Goal: Transaction & Acquisition: Purchase product/service

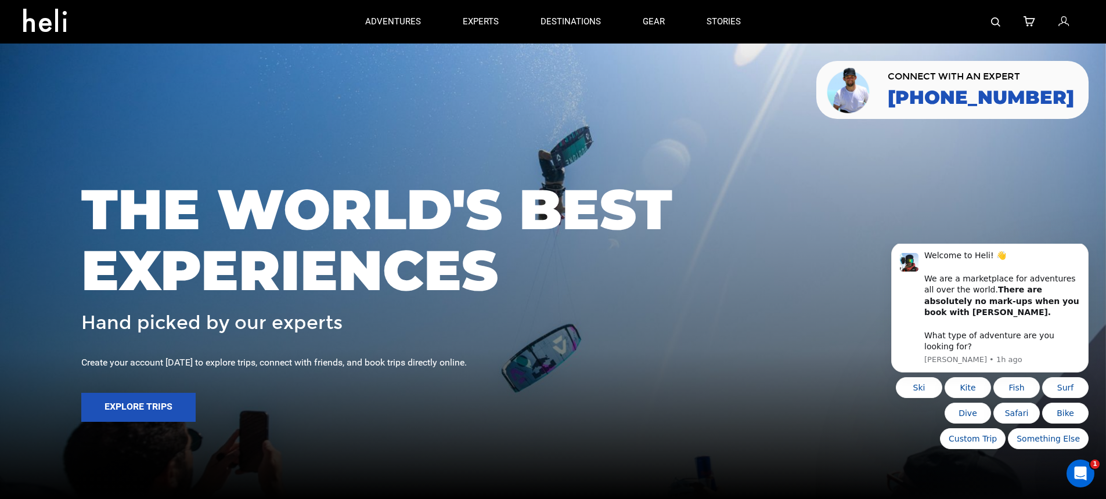
click at [1061, 23] on icon at bounding box center [1063, 22] width 10 height 15
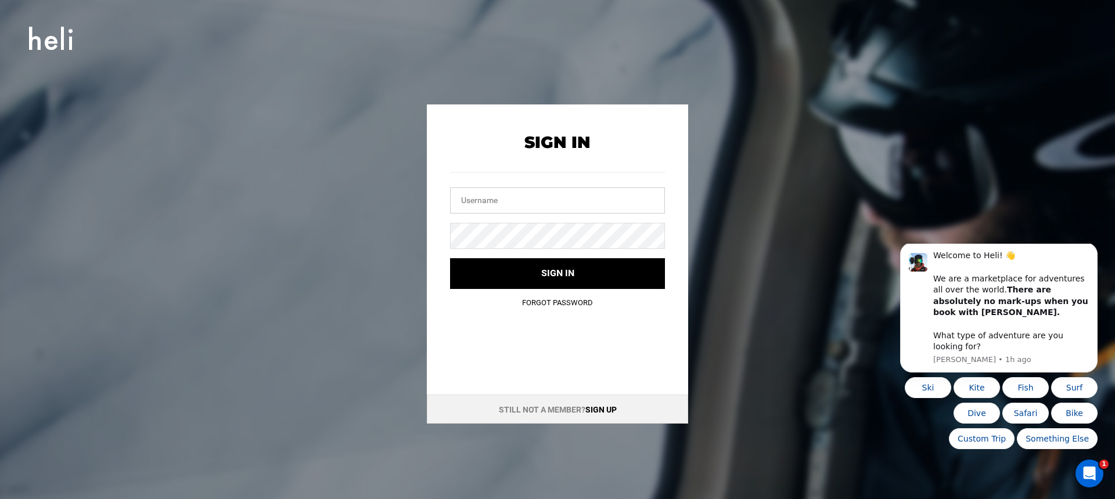
click at [634, 201] on input "text" at bounding box center [557, 201] width 215 height 26
click at [600, 410] on link "Sign up" at bounding box center [600, 409] width 31 height 9
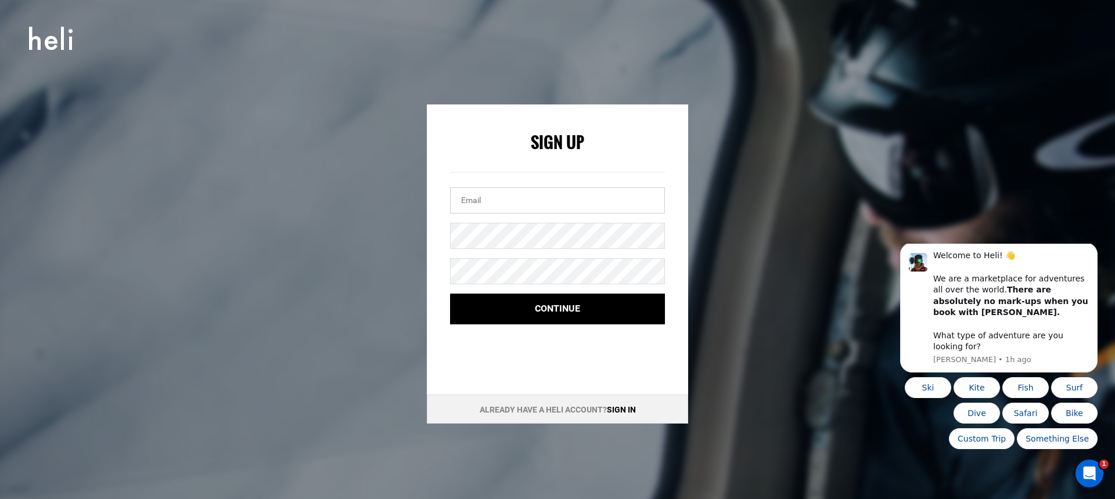
click at [516, 212] on input "email" at bounding box center [557, 201] width 215 height 26
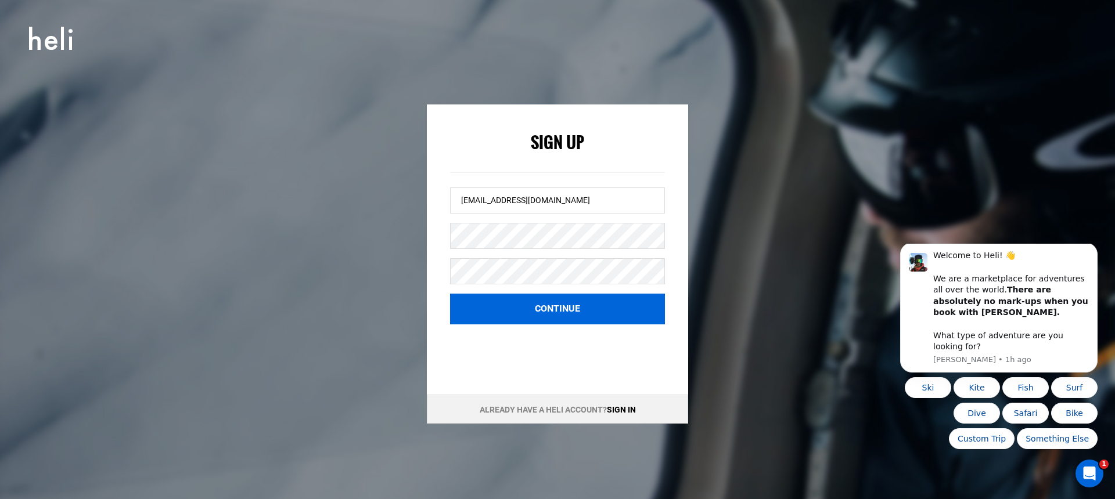
click at [477, 304] on button "Continue" at bounding box center [557, 309] width 215 height 31
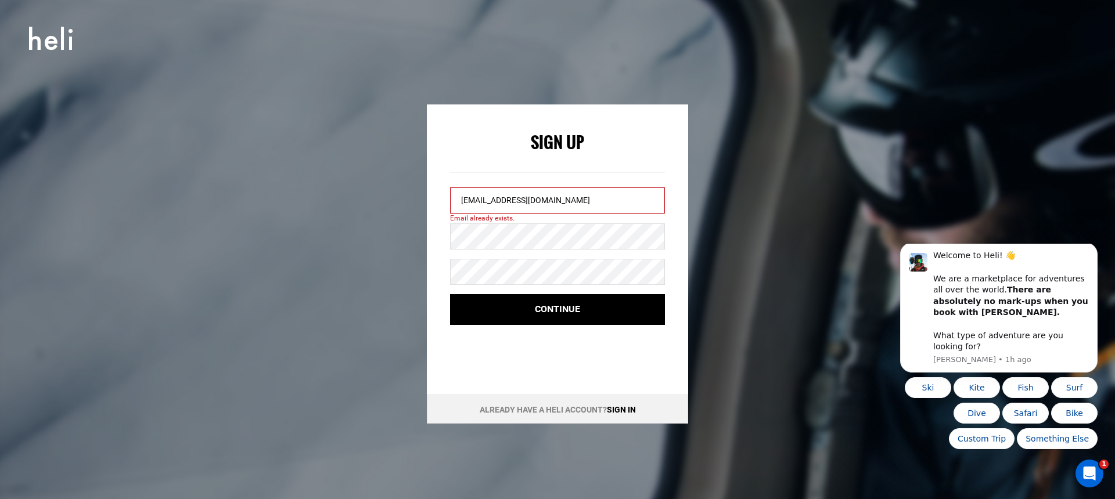
click at [568, 203] on input "spencerhutchins87@gmail.com" at bounding box center [557, 201] width 215 height 26
click at [528, 202] on input "spencerhutchins87@gmail.com" at bounding box center [557, 201] width 215 height 26
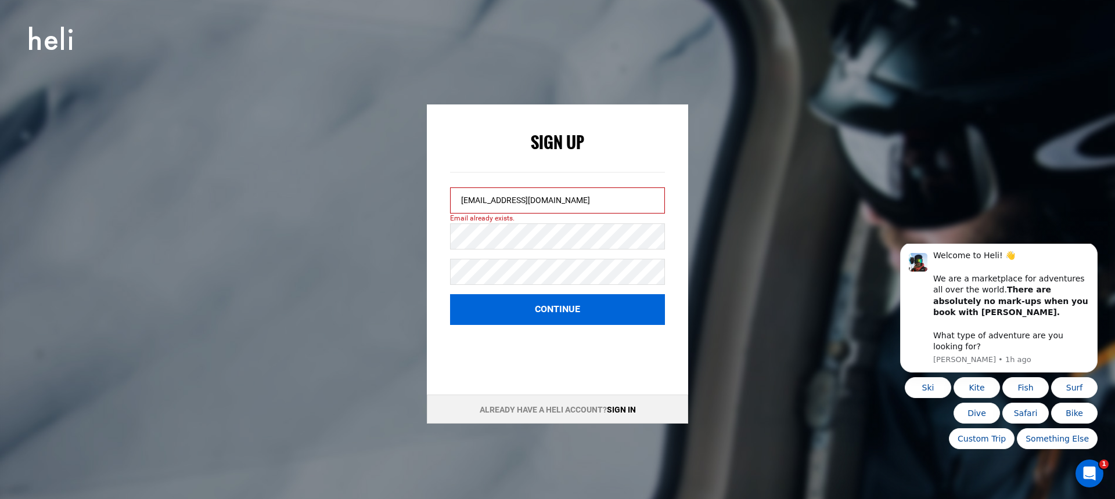
click at [504, 315] on button "Continue" at bounding box center [557, 309] width 215 height 31
click at [499, 311] on button "Continue" at bounding box center [557, 309] width 215 height 31
click at [575, 305] on button "Continue" at bounding box center [557, 309] width 215 height 31
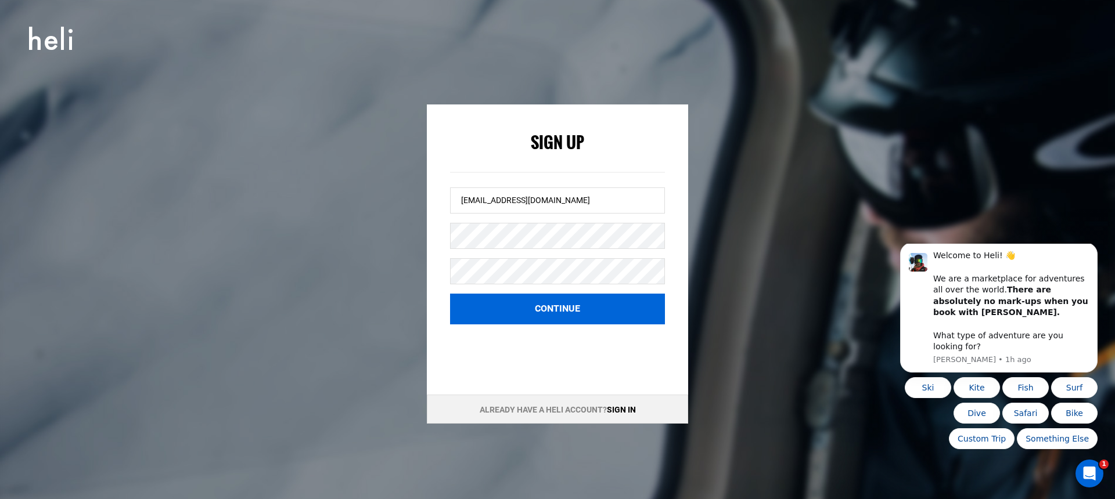
click at [575, 305] on button "Continue" at bounding box center [557, 309] width 215 height 31
click at [574, 307] on button "Continue" at bounding box center [557, 309] width 215 height 31
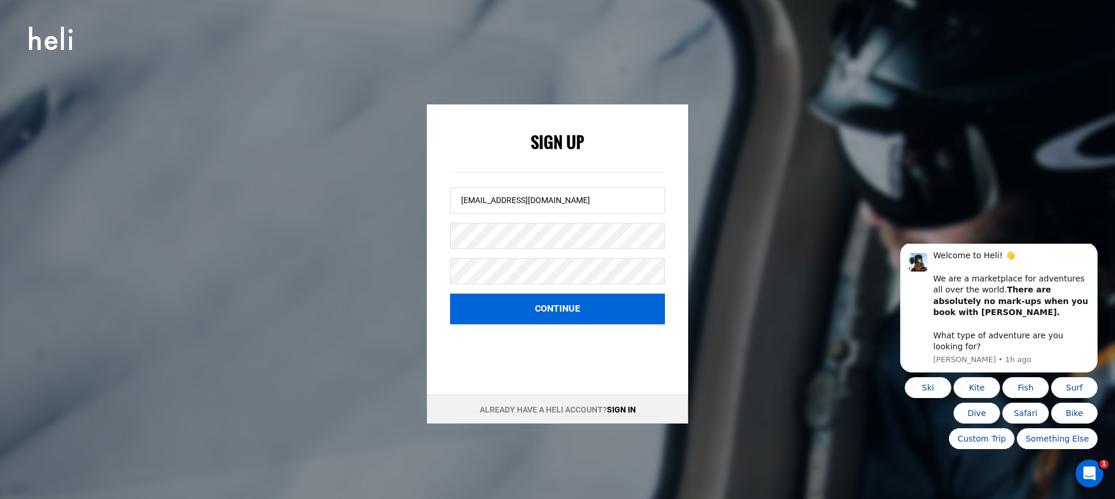
click at [571, 308] on button "Continue" at bounding box center [557, 309] width 215 height 31
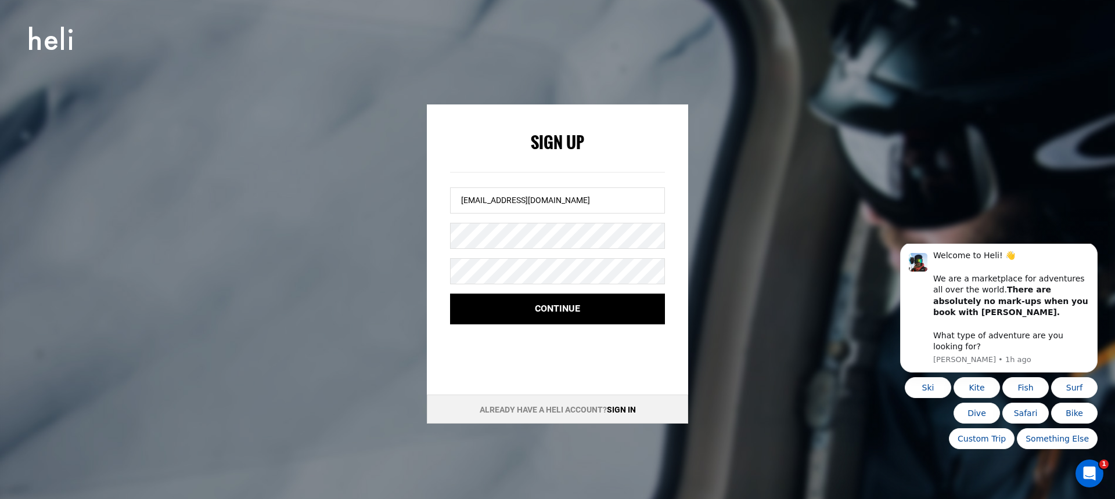
click at [553, 289] on form "Sign Up spencerhutchins87+1@gmail.com Continue" at bounding box center [557, 229] width 215 height 191
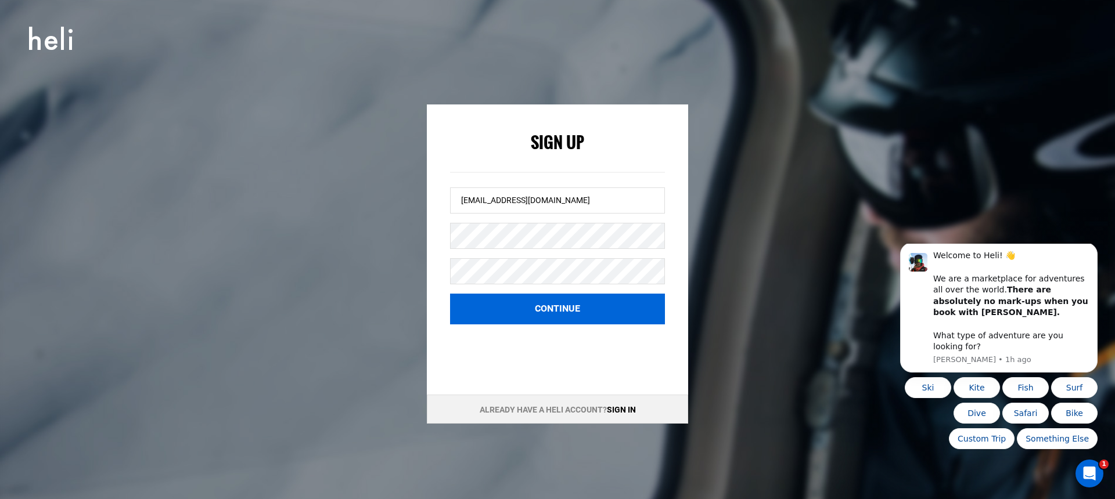
click at [545, 313] on button "Continue" at bounding box center [557, 309] width 215 height 31
click at [545, 312] on button "Continue" at bounding box center [557, 309] width 215 height 31
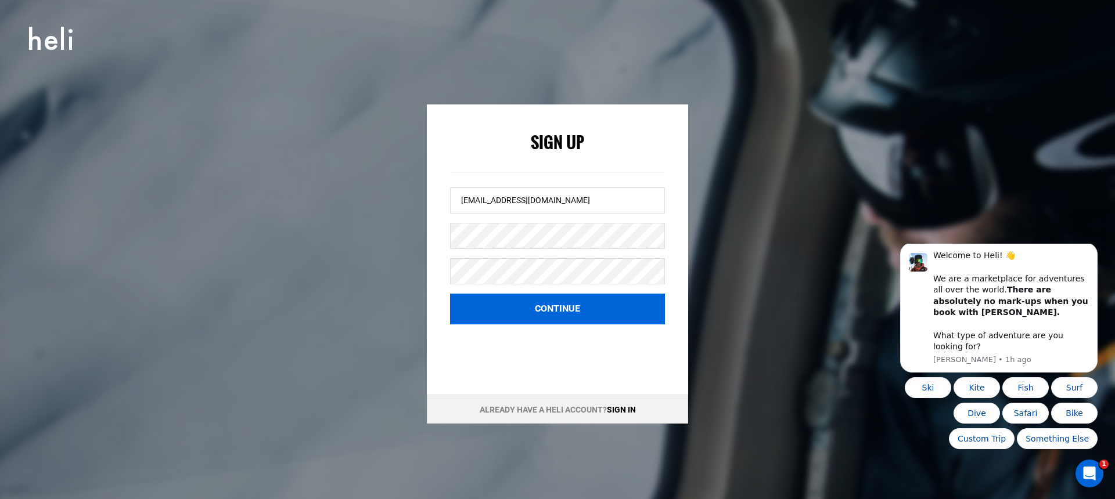
click at [545, 312] on button "Continue" at bounding box center [557, 309] width 215 height 31
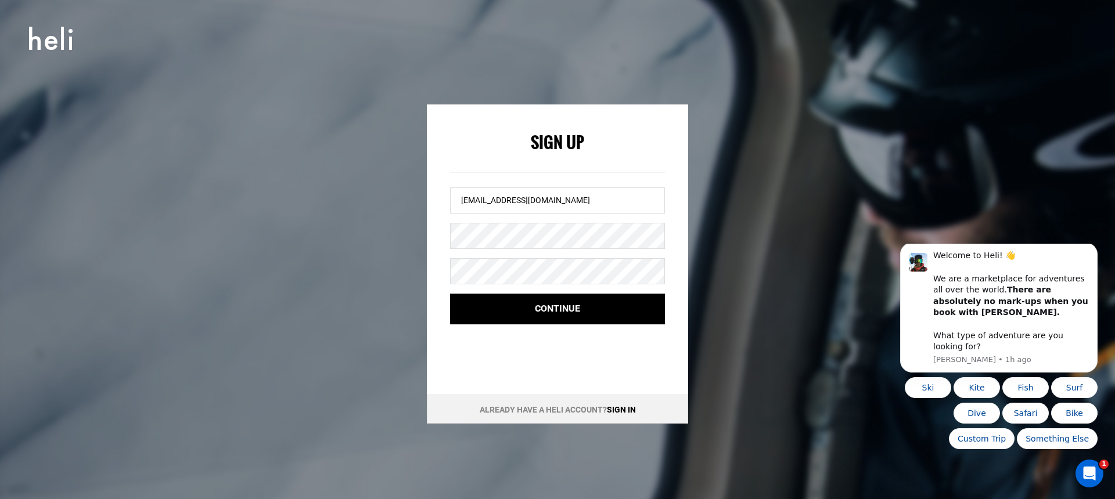
click at [404, 253] on div "Sign Up spencerhutchins87+1@gmail.com Continue Already have a Heli account? Sig…" at bounding box center [557, 264] width 523 height 319
click at [536, 200] on input "spencerhutchins87+1@gmail.com" at bounding box center [557, 201] width 215 height 26
click at [541, 200] on input "spencerhutchins87+1@gmail.com" at bounding box center [557, 201] width 215 height 26
drag, startPoint x: 529, startPoint y: 198, endPoint x: 382, endPoint y: 203, distance: 147.6
click at [382, 203] on div "Sign Up spencerhutchins87@gmail.com Continue Already have a Heli account? Sign …" at bounding box center [557, 264] width 523 height 319
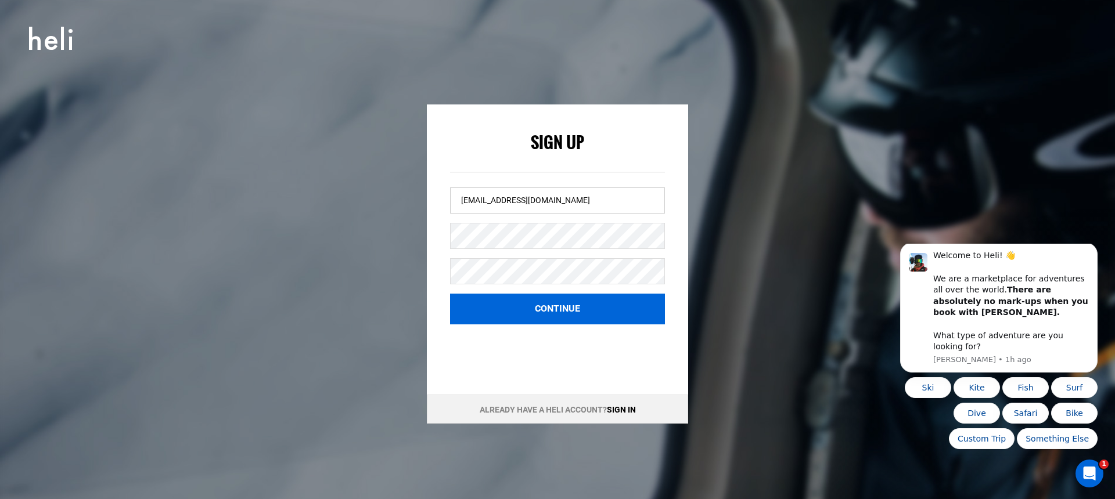
type input "paintball.rocks3@gmail.com"
click at [497, 303] on button "Continue" at bounding box center [557, 309] width 215 height 31
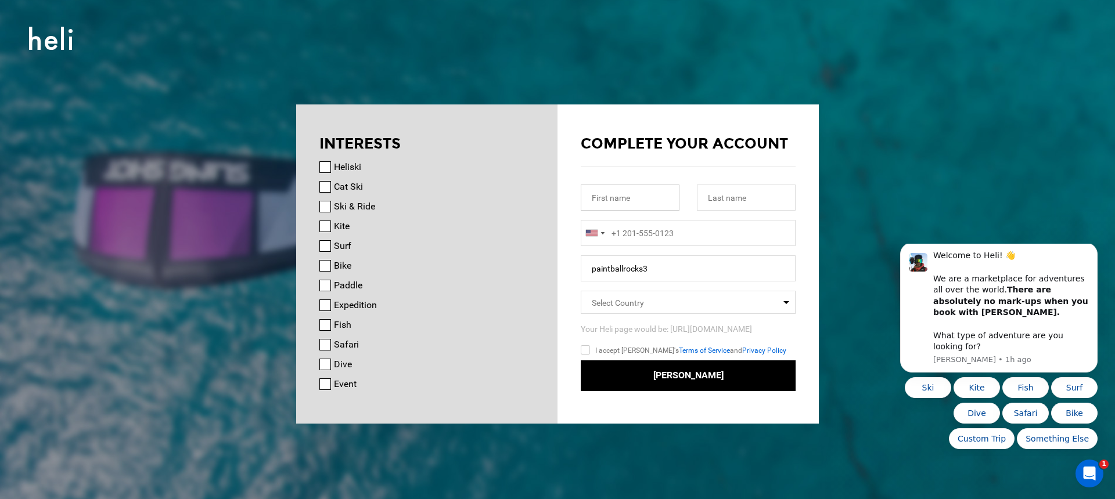
click at [658, 205] on input "text" at bounding box center [630, 198] width 99 height 26
click at [539, 176] on div "INTERESTS Heliski Cat Ski Ski & Ride Kite Surf Bike Paddle Expedition Fish Safa…" at bounding box center [426, 254] width 261 height 298
click at [632, 181] on div at bounding box center [688, 187] width 232 height 66
click at [627, 191] on input "text" at bounding box center [630, 198] width 99 height 26
type input "Spencer"
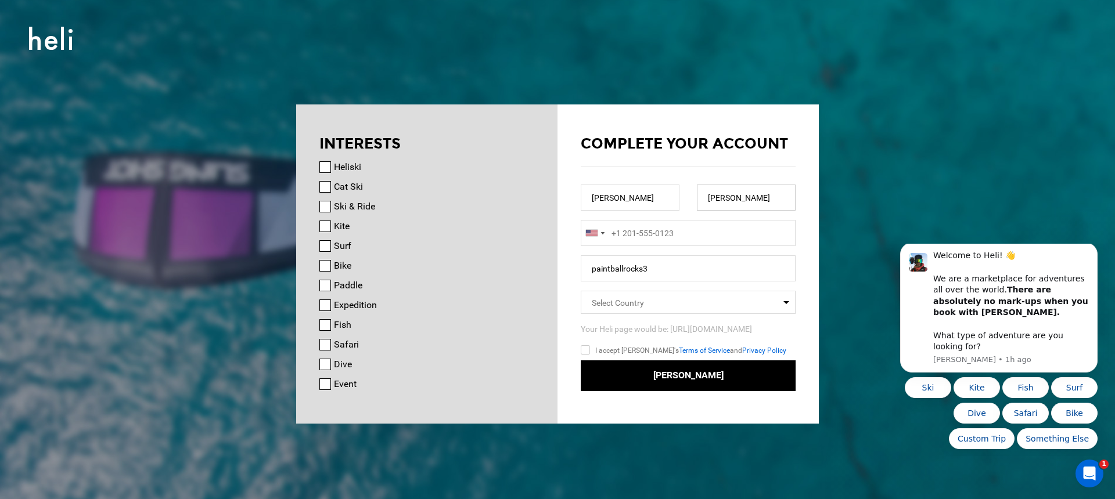
type input "Hutchins"
click at [735, 230] on input "+1" at bounding box center [688, 233] width 215 height 26
type input "+18452331090"
click at [639, 313] on span "Select Country" at bounding box center [688, 302] width 215 height 23
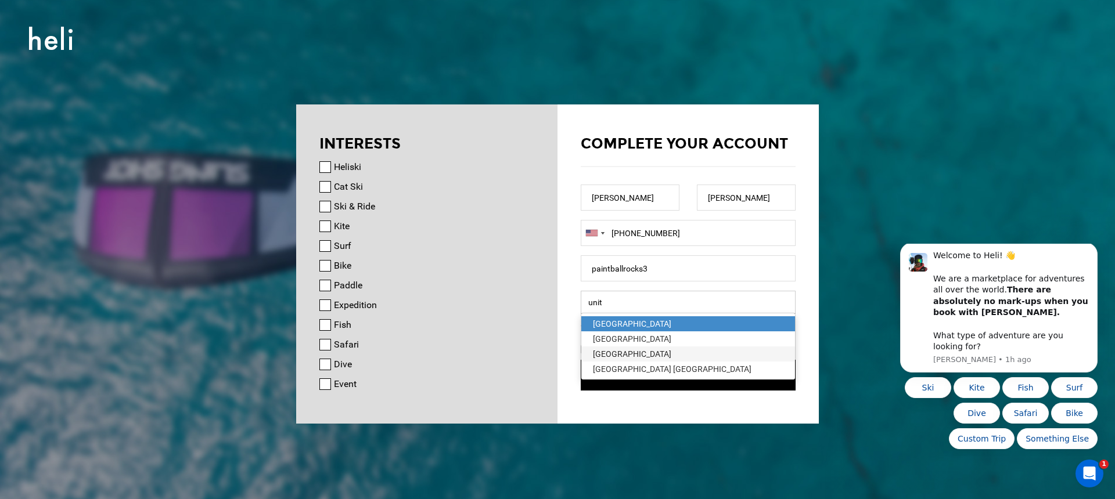
type input "unit"
click at [590, 356] on span "United States" at bounding box center [688, 354] width 214 height 15
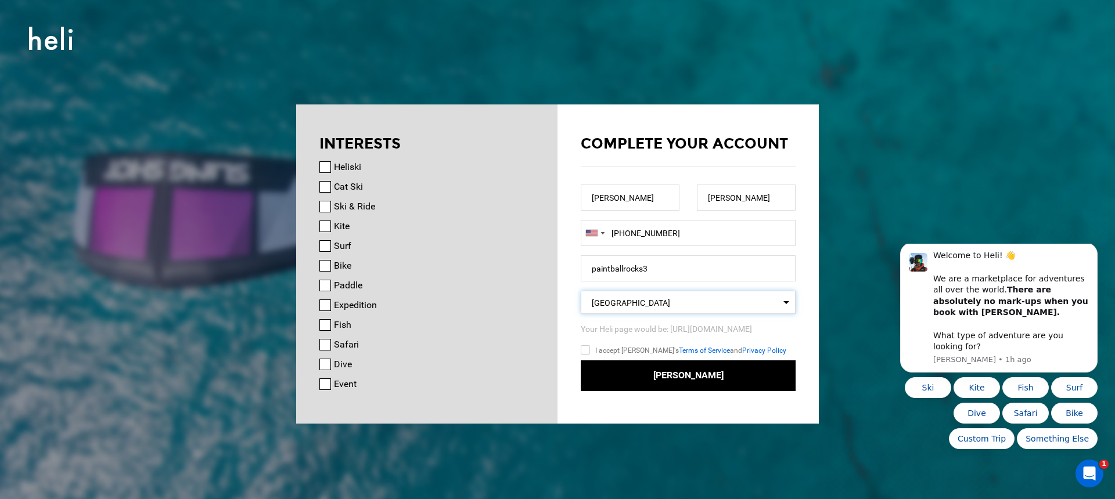
click at [592, 352] on input "I accept Heli's Terms of Service and Privacy Policy" at bounding box center [602, 352] width 43 height 17
checkbox input "true"
click at [336, 164] on label "Heliski" at bounding box center [347, 167] width 27 height 14
click at [331, 164] on input "Heliski" at bounding box center [325, 167] width 12 height 12
checkbox input "true"
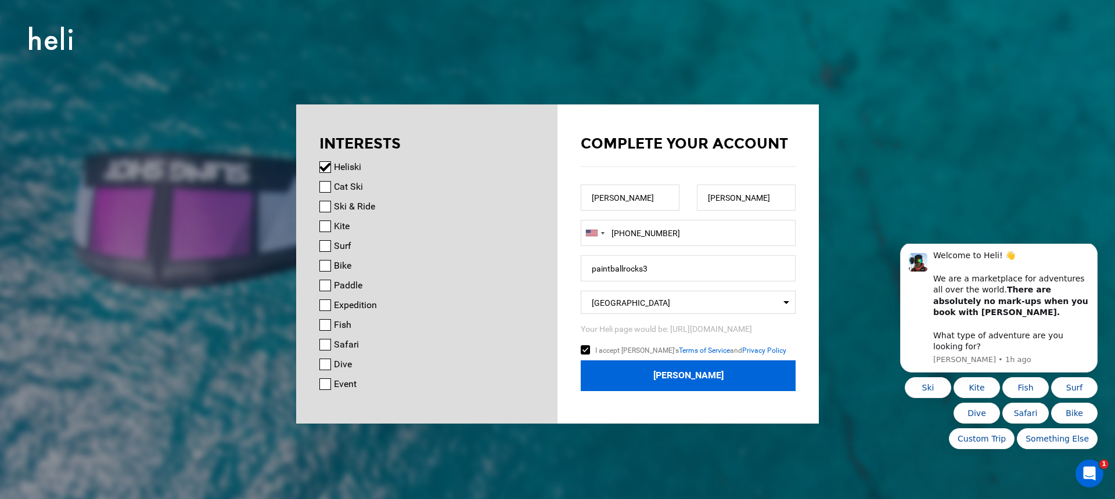
click at [609, 375] on button "Join Heli" at bounding box center [688, 376] width 215 height 31
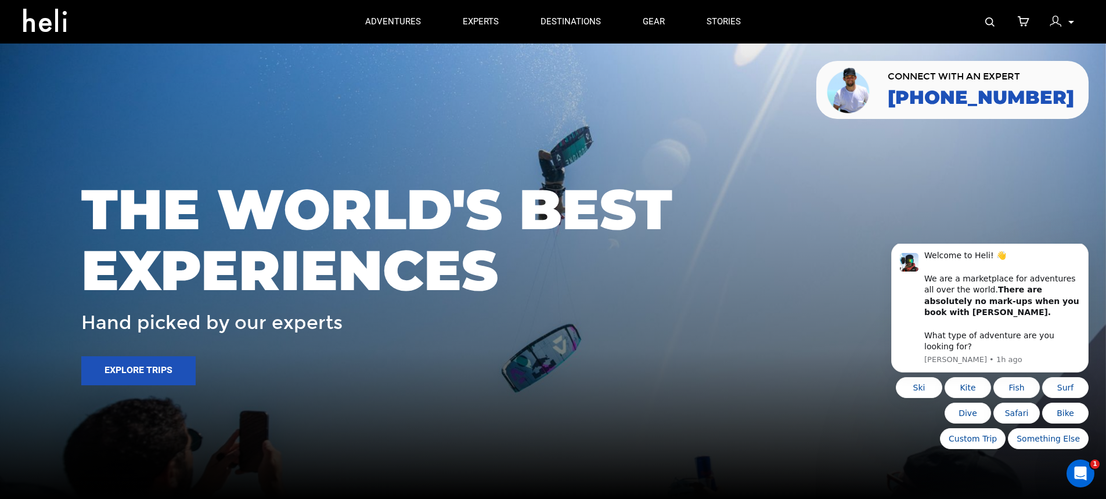
click at [1066, 20] on div at bounding box center [1058, 23] width 17 height 17
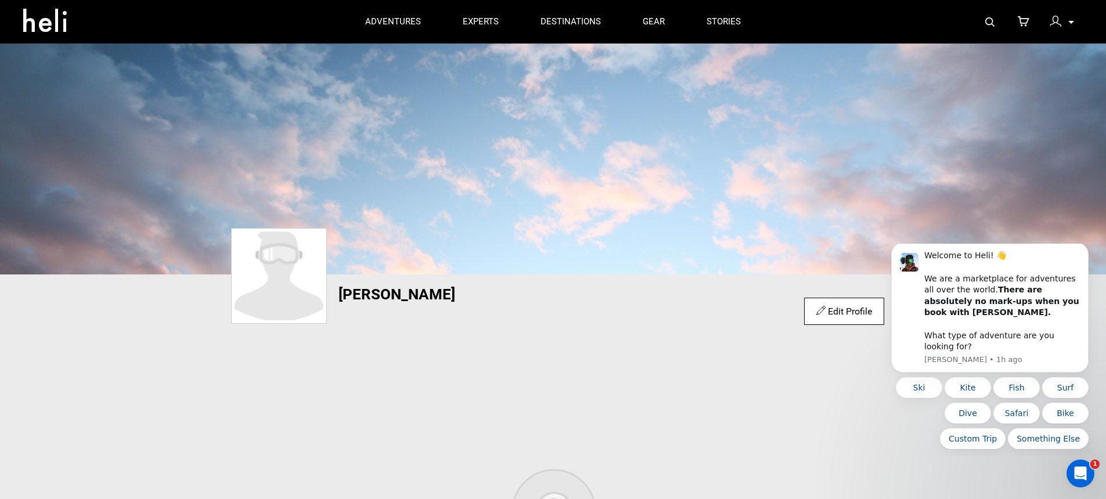
click at [1074, 24] on div "My Profile My Orders Account Settings Credits Saved Adventures Logout" at bounding box center [1062, 21] width 42 height 23
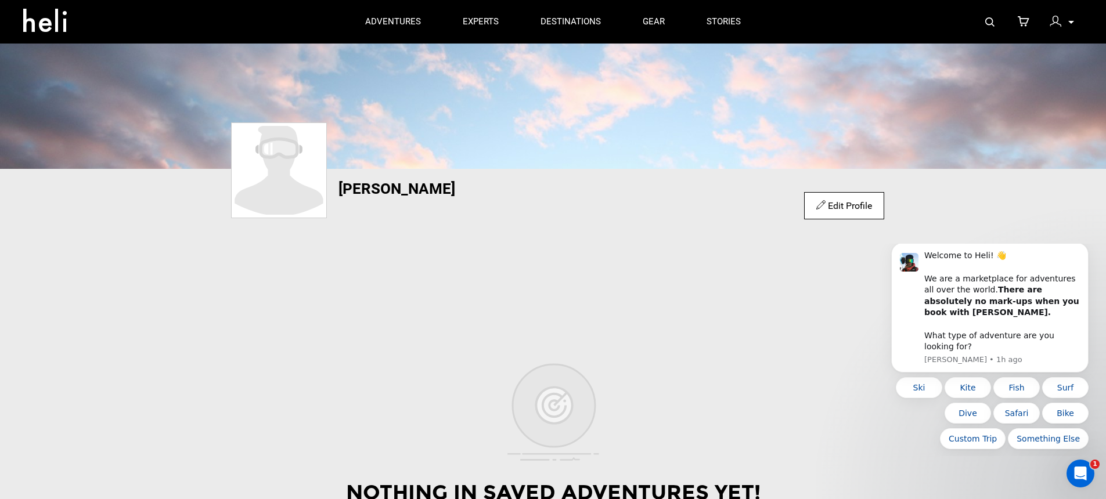
scroll to position [113, 0]
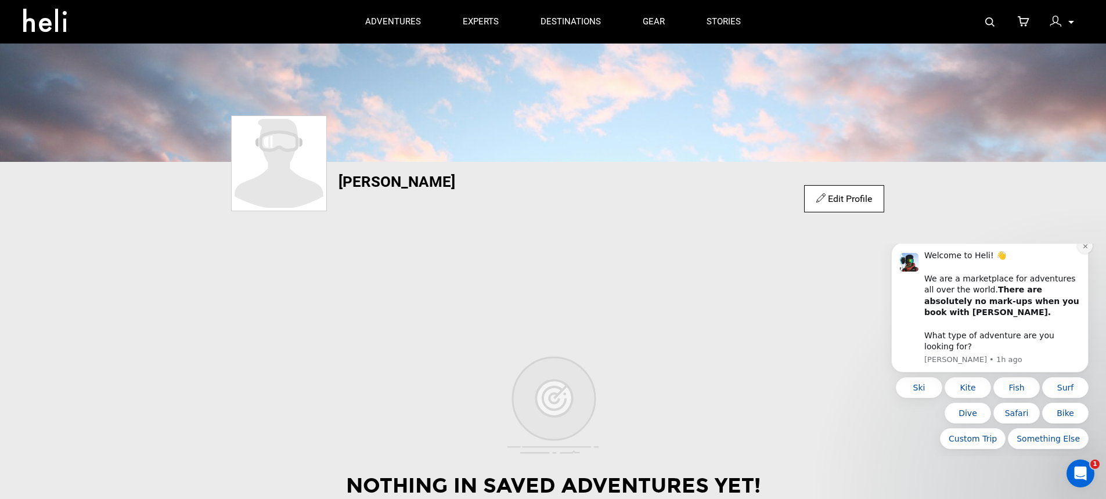
click at [1085, 250] on icon "Dismiss notification" at bounding box center [1085, 246] width 6 height 6
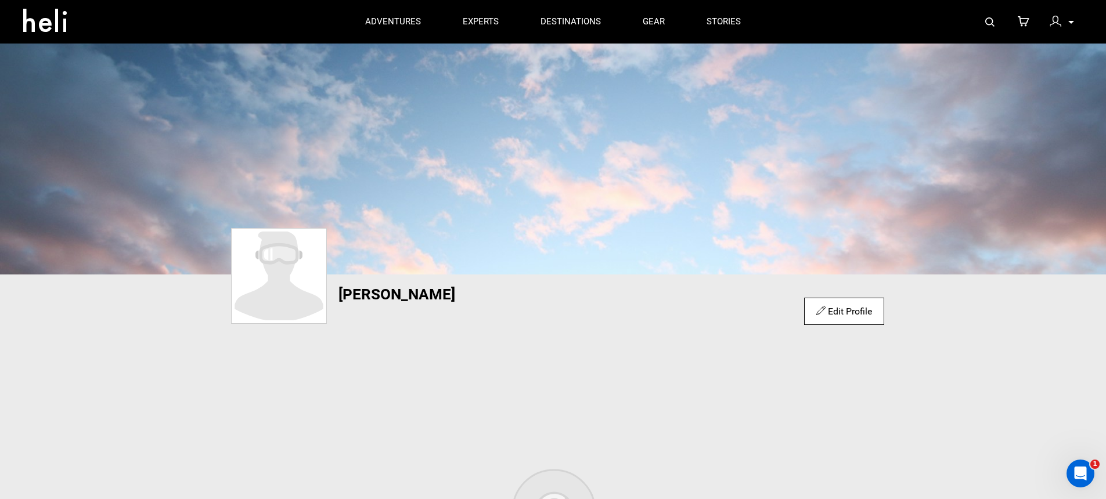
scroll to position [7, 0]
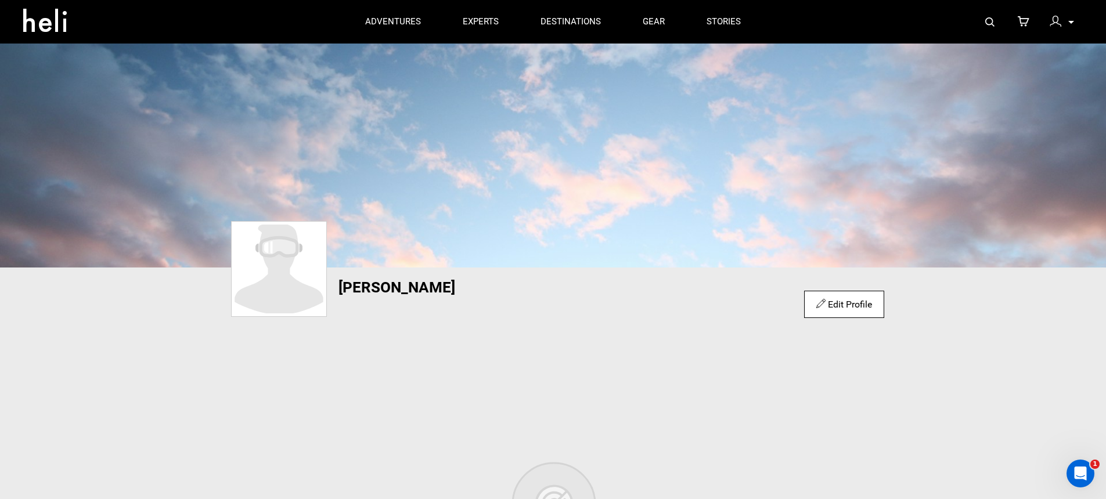
click at [1069, 24] on p at bounding box center [1070, 22] width 7 height 13
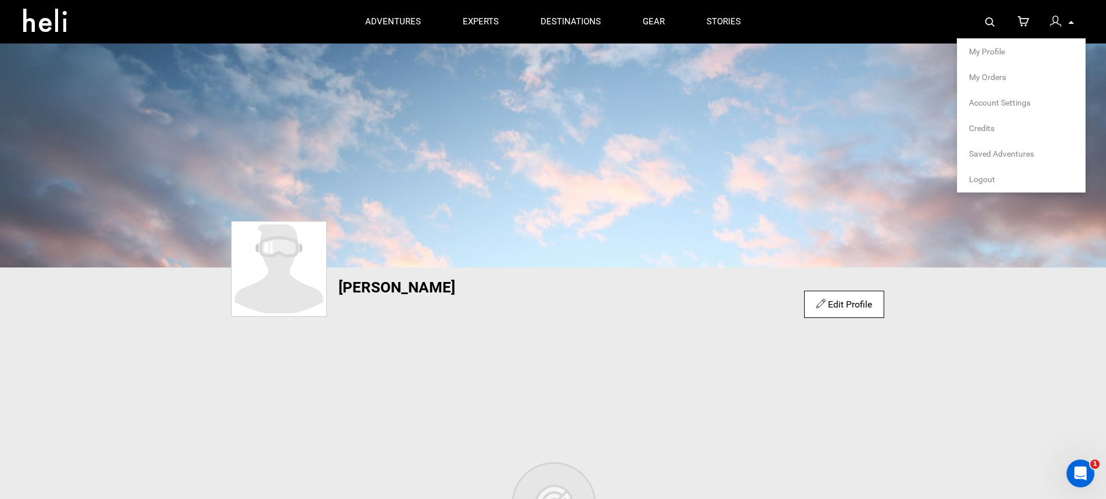
click at [988, 174] on li "Logout" at bounding box center [1021, 180] width 128 height 26
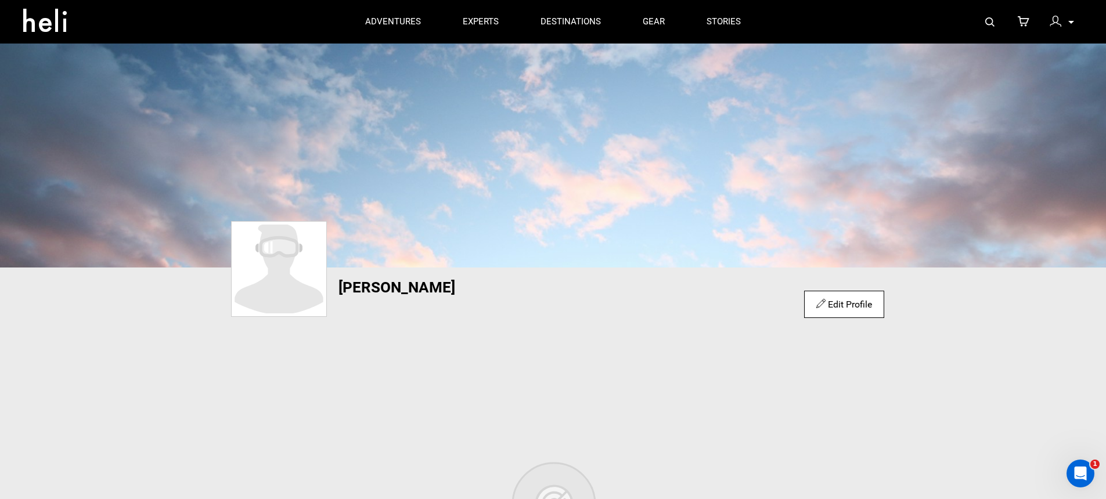
click at [1067, 21] on p at bounding box center [1070, 22] width 7 height 13
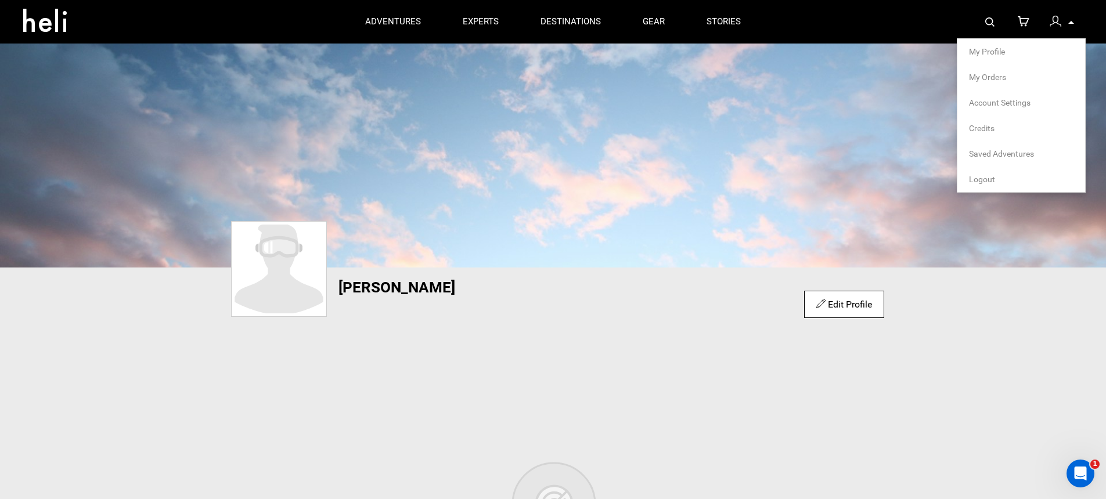
click at [982, 178] on span "Logout" at bounding box center [982, 179] width 26 height 9
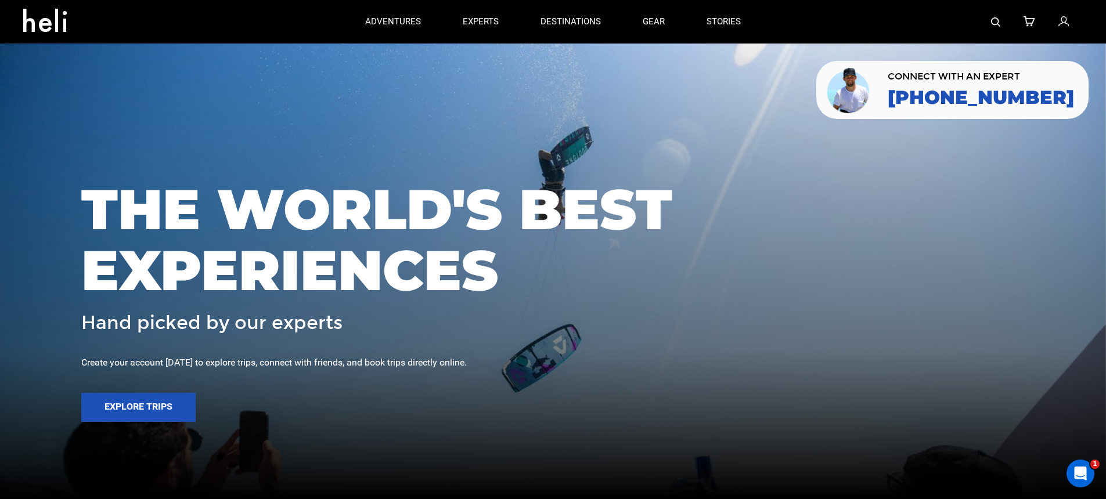
click at [1066, 20] on icon at bounding box center [1063, 22] width 10 height 15
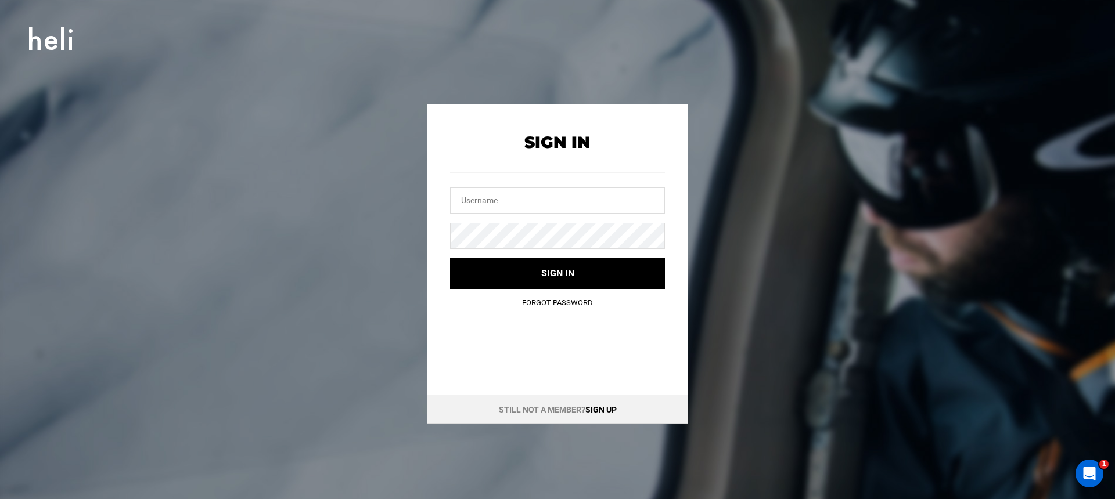
click at [603, 412] on link "Sign up" at bounding box center [600, 409] width 31 height 9
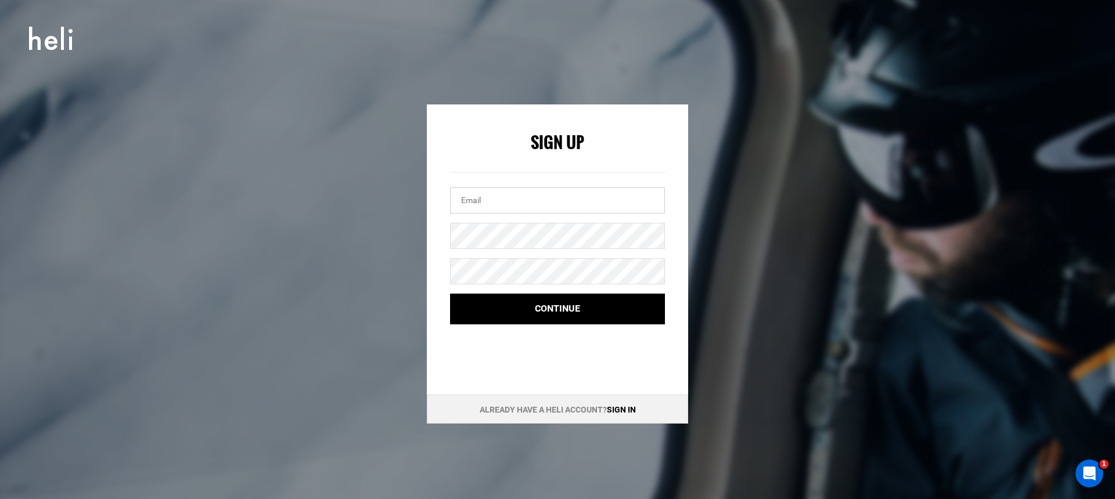
click at [586, 206] on input "email" at bounding box center [557, 201] width 215 height 26
click at [581, 400] on div "Already have a Heli account? Sign in" at bounding box center [557, 409] width 261 height 29
click at [375, 117] on div "Sign Up Continue Already have a Heli account? Sign in" at bounding box center [557, 264] width 523 height 319
drag, startPoint x: 325, startPoint y: 62, endPoint x: 298, endPoint y: 100, distance: 46.6
click at [325, 63] on div "Sign up with your email Sign Up Continue Already have a Heli account? Sign in" at bounding box center [557, 249] width 1115 height 499
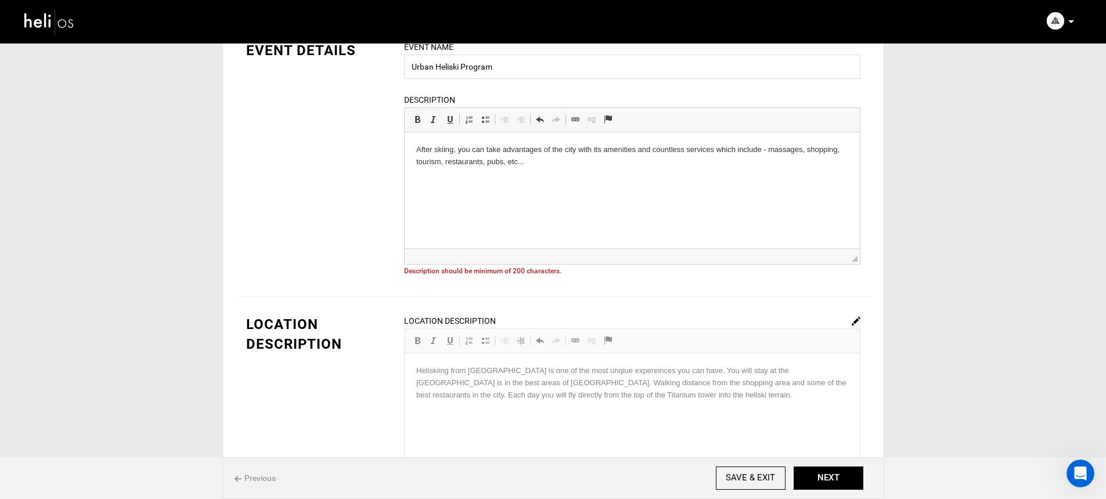
scroll to position [78, 0]
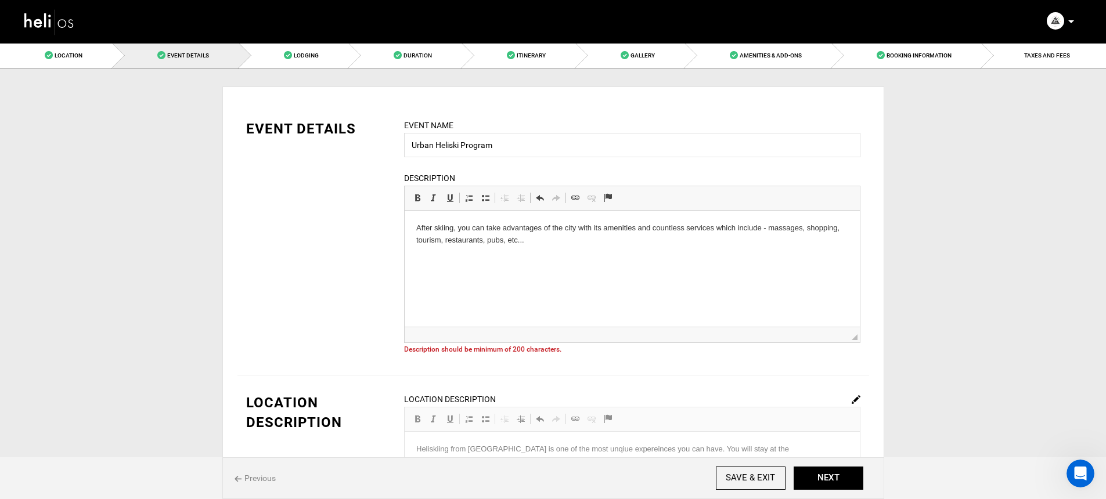
click at [48, 16] on img at bounding box center [49, 21] width 52 height 31
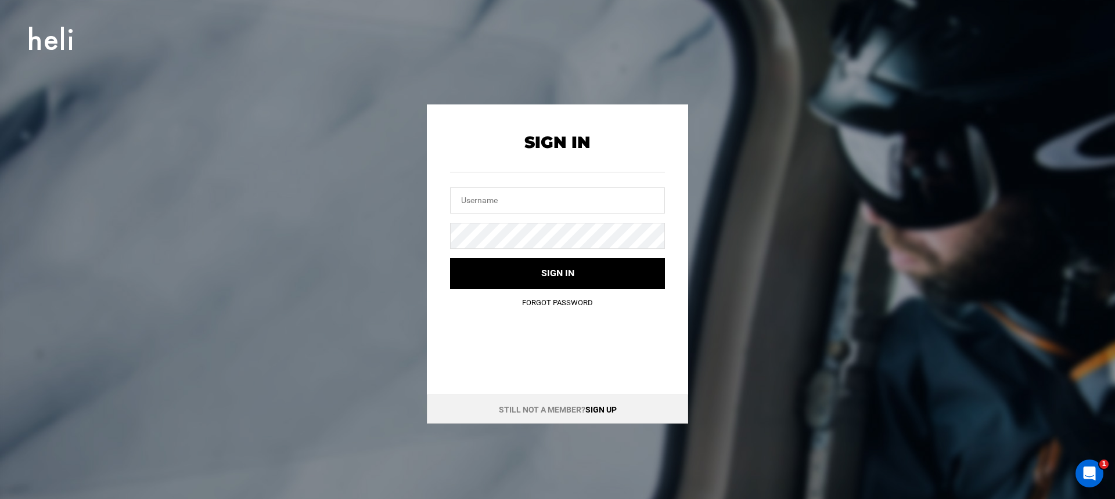
click at [599, 408] on link "Sign up" at bounding box center [600, 409] width 31 height 9
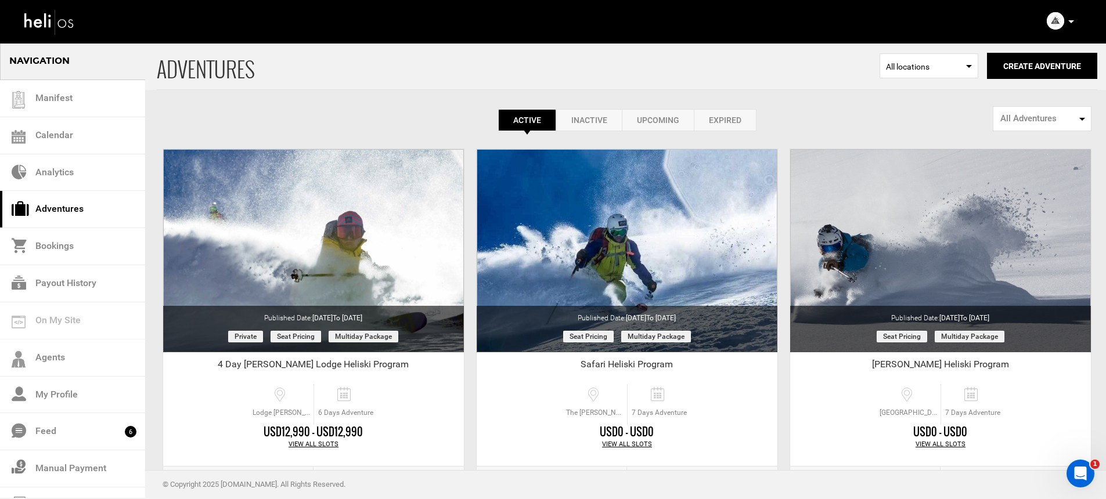
click at [1069, 19] on p at bounding box center [1070, 21] width 7 height 13
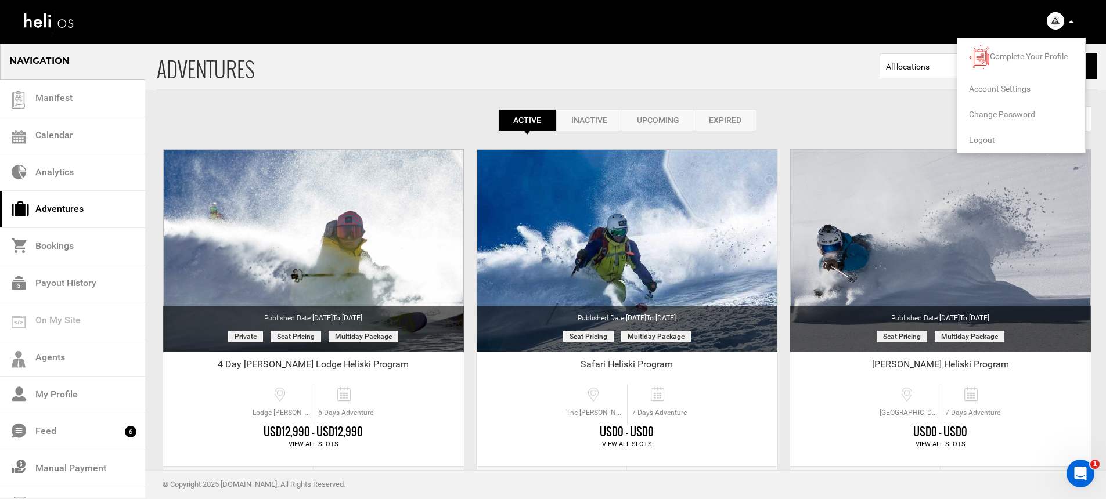
click at [977, 144] on span "Logout" at bounding box center [982, 139] width 26 height 9
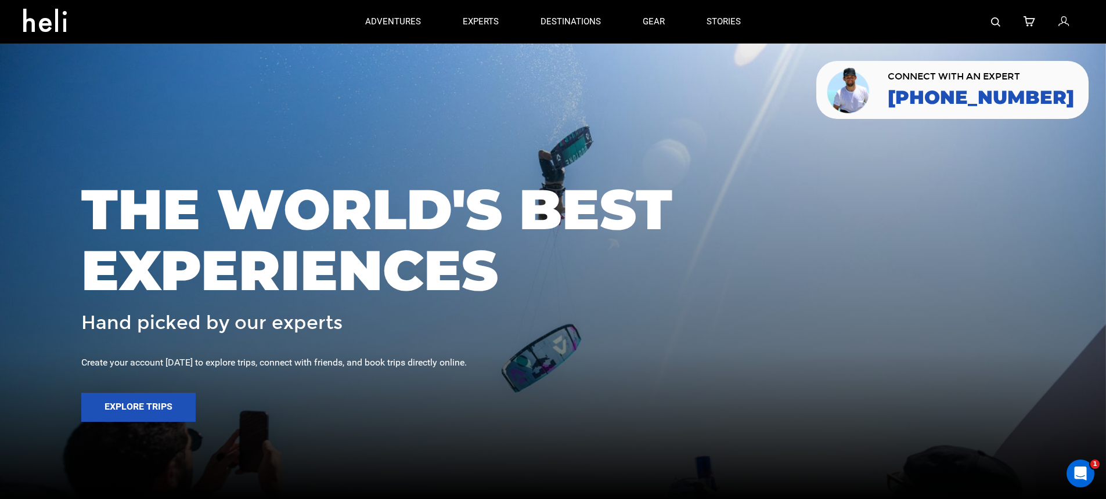
click at [1067, 21] on icon at bounding box center [1063, 22] width 10 height 15
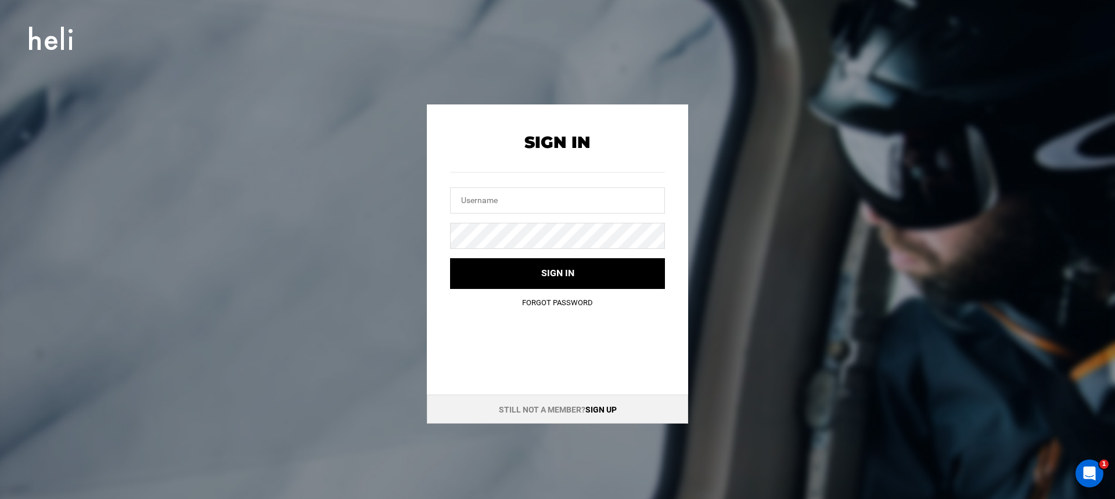
drag, startPoint x: 606, startPoint y: 405, endPoint x: 687, endPoint y: 325, distance: 114.1
click at [606, 405] on link "Sign up" at bounding box center [600, 409] width 31 height 9
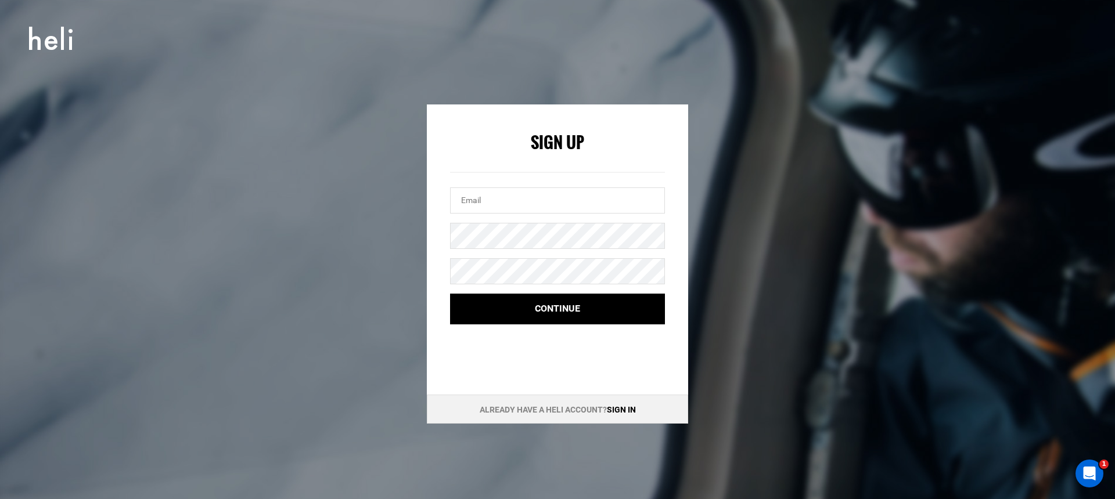
click at [145, 101] on div "Sign up with your email Sign Up Continue Already have a Heli account? Sign in" at bounding box center [557, 249] width 1115 height 499
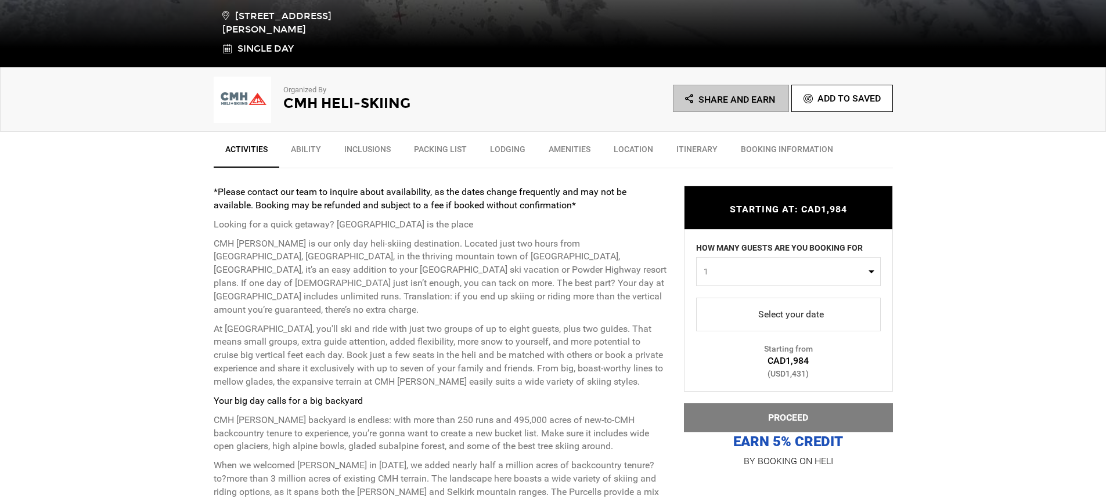
scroll to position [331, 0]
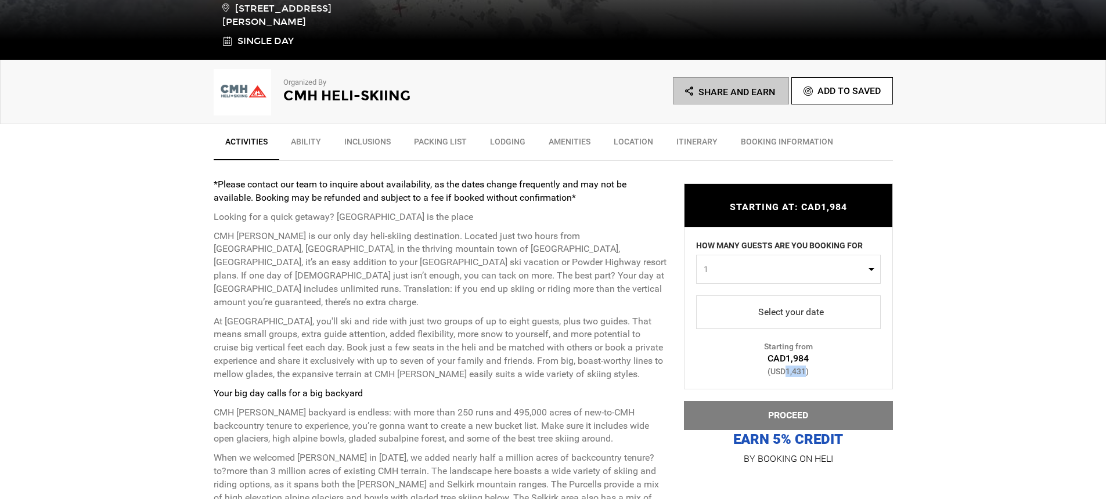
drag, startPoint x: 787, startPoint y: 371, endPoint x: 806, endPoint y: 370, distance: 19.2
click at [806, 370] on div "(USD1,431)" at bounding box center [788, 372] width 208 height 12
copy div "1,431"
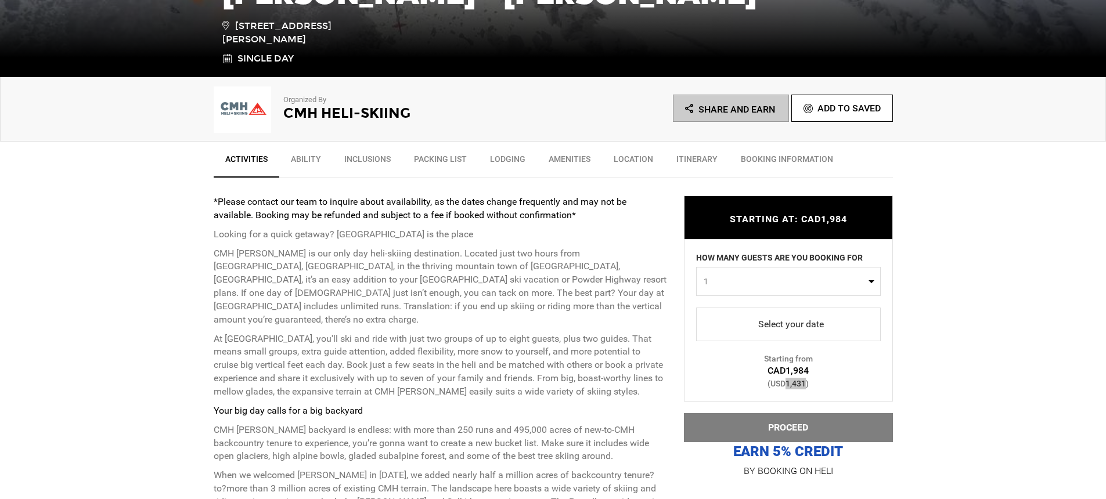
scroll to position [307, 0]
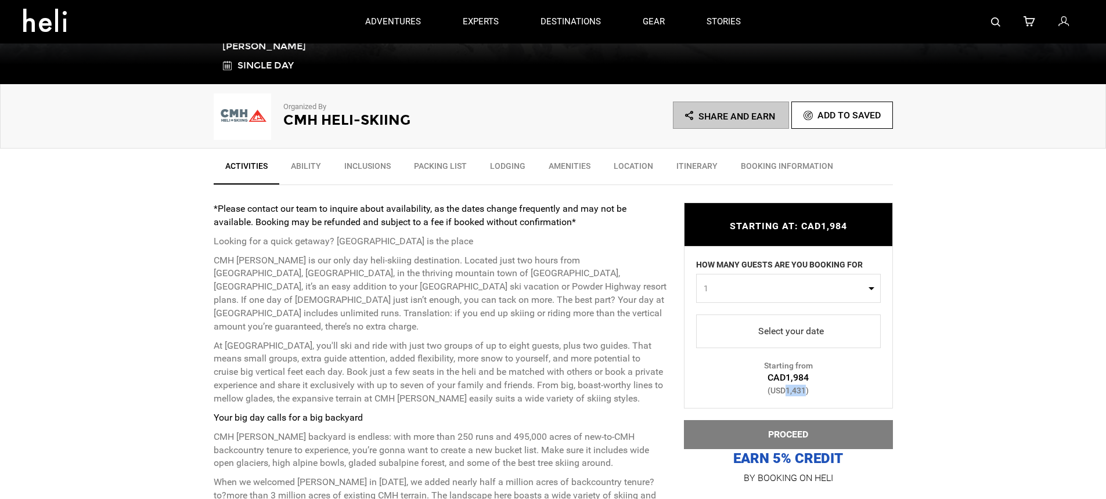
click at [753, 329] on span "select" at bounding box center [788, 331] width 166 height 19
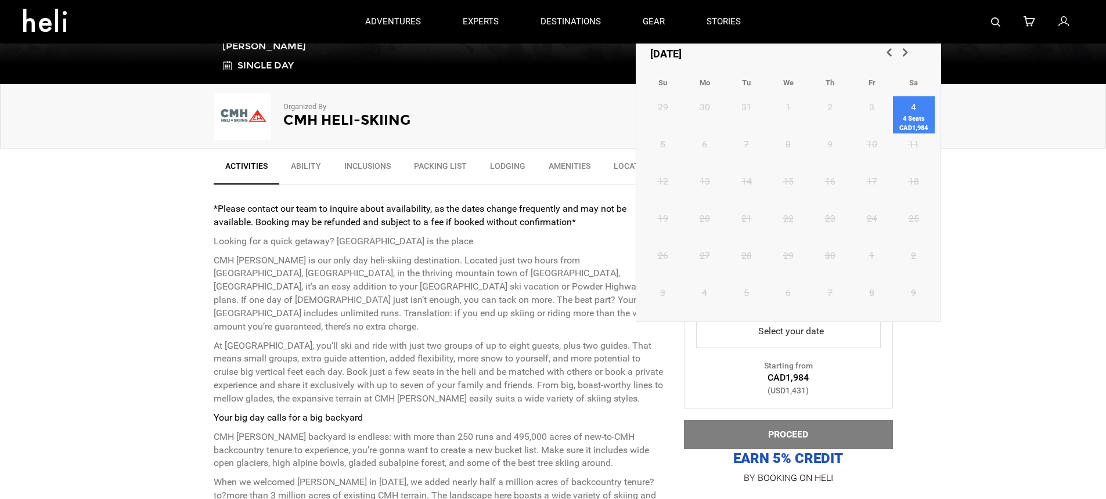
click at [907, 115] on span "4 Seats CAD1,984" at bounding box center [914, 123] width 42 height 18
type input "[DATE]"
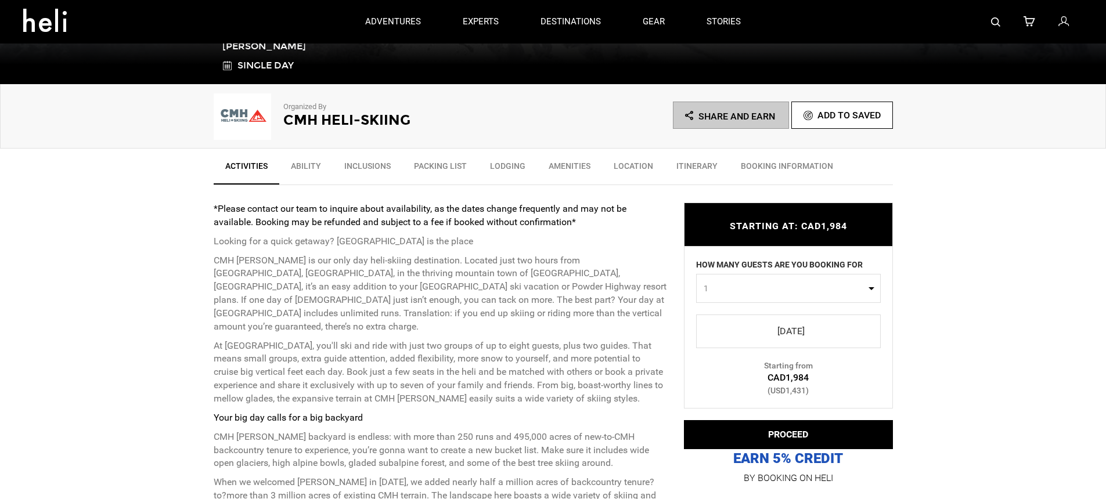
click at [745, 331] on span "select" at bounding box center [788, 331] width 166 height 19
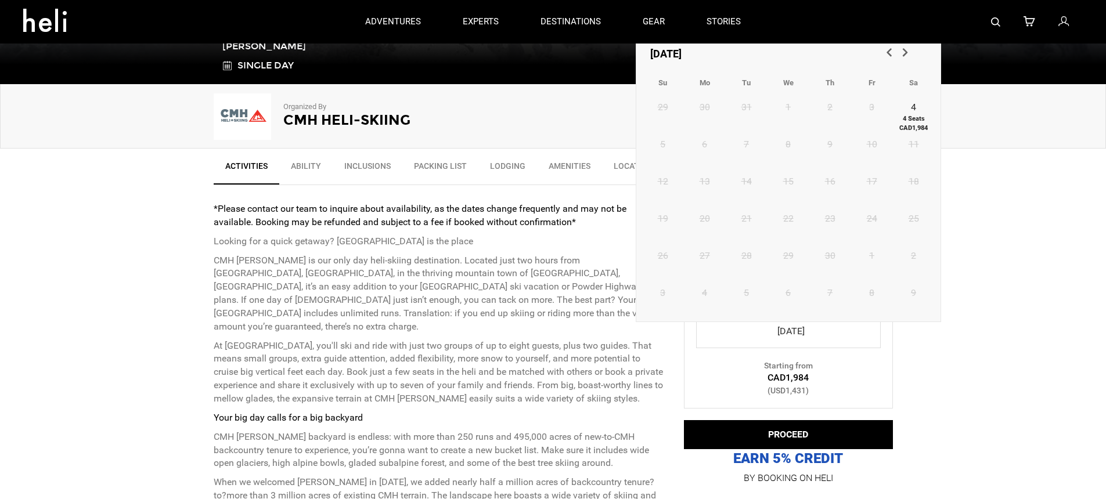
click at [756, 354] on div "Starting from CAD1,984 (USD1,431)" at bounding box center [788, 327] width 208 height 138
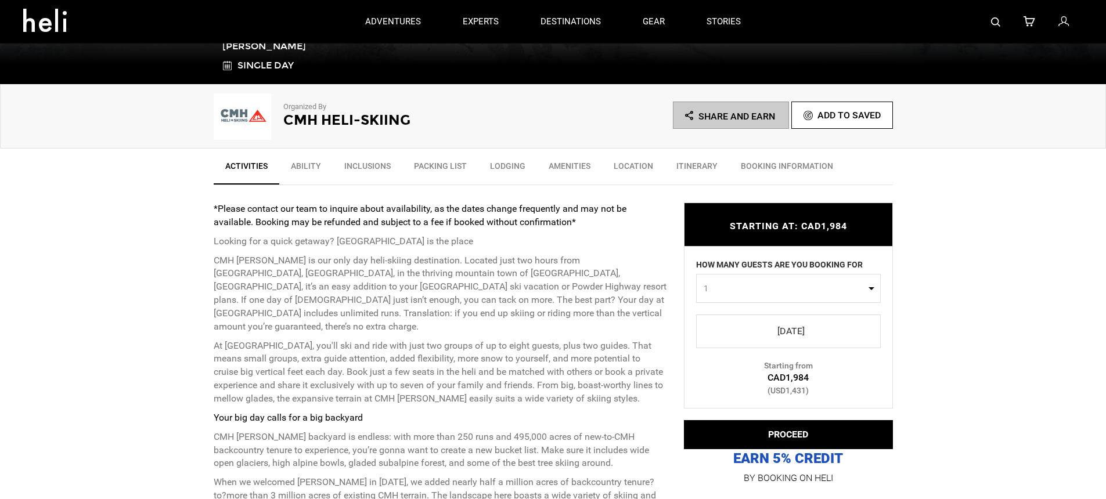
click at [750, 338] on span "select" at bounding box center [788, 331] width 166 height 19
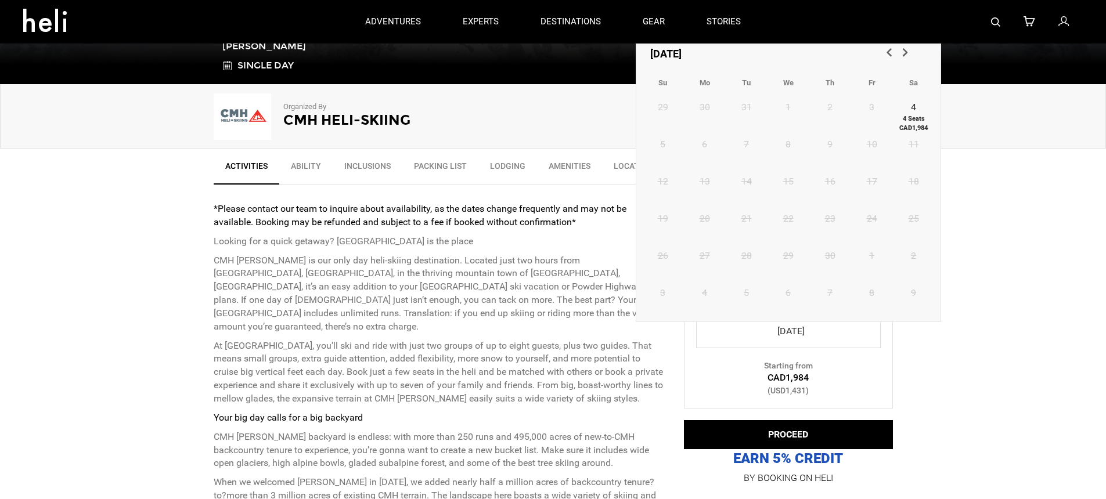
click at [750, 338] on span "select" at bounding box center [788, 331] width 166 height 19
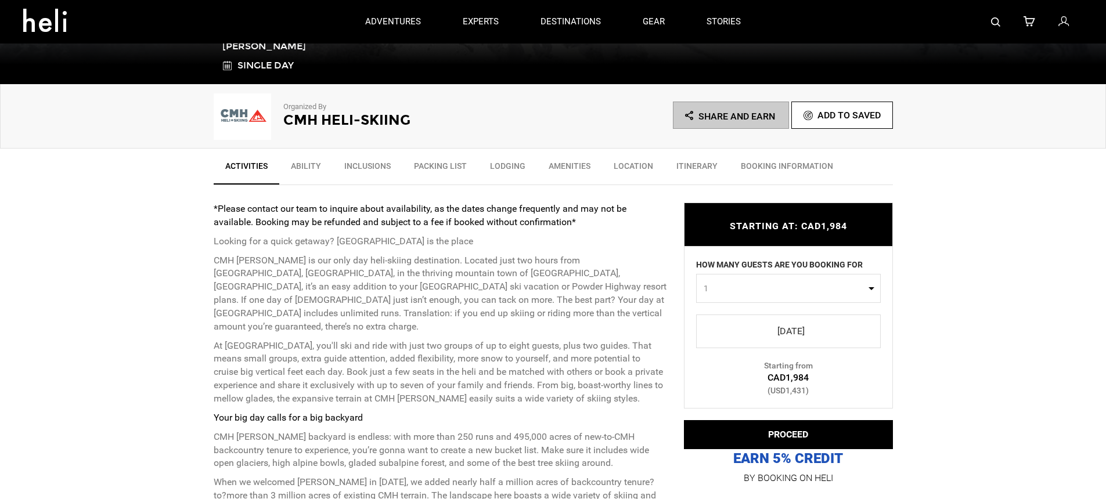
click at [777, 332] on span "select" at bounding box center [788, 331] width 166 height 19
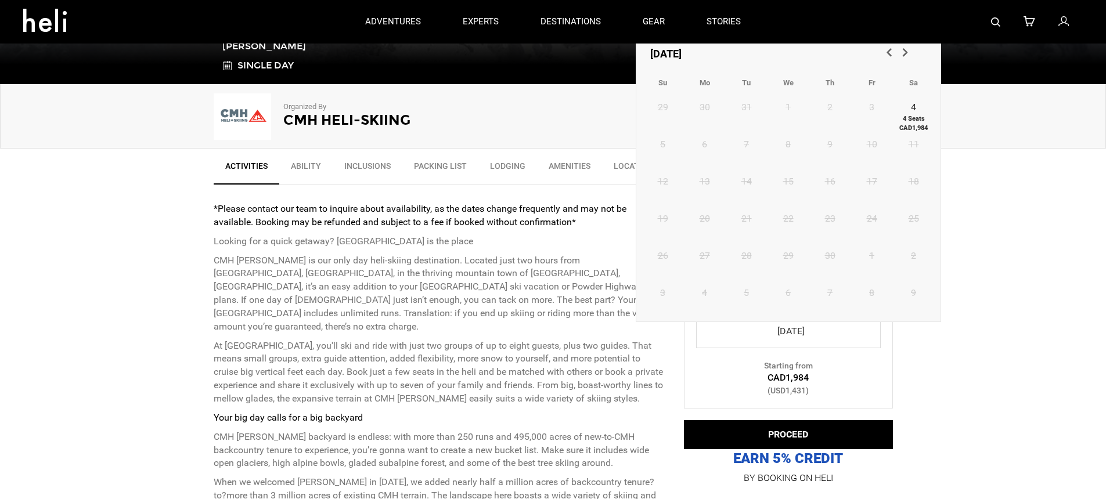
click at [905, 116] on span "4 Seats CAD1,984" at bounding box center [914, 123] width 42 height 18
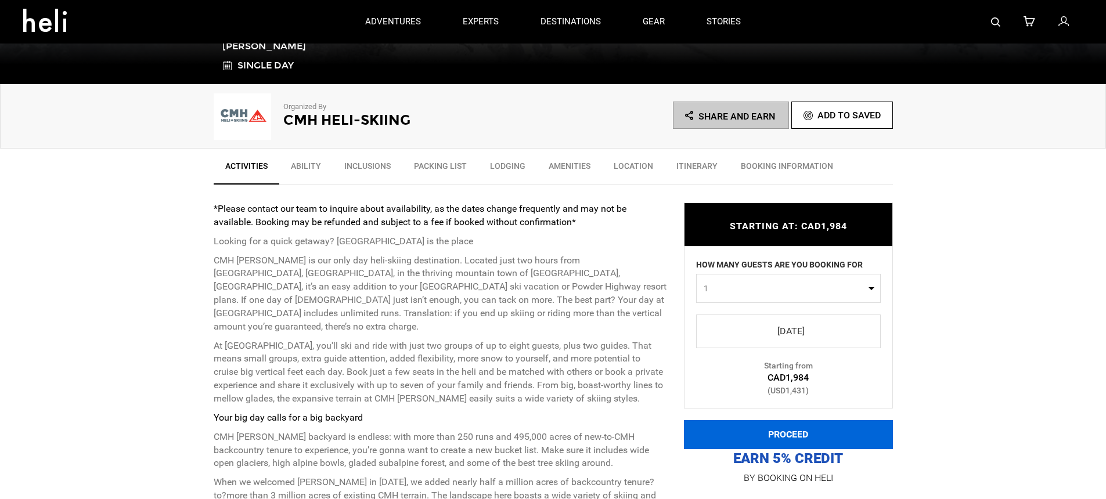
click at [732, 442] on button "PROCEED" at bounding box center [788, 434] width 209 height 29
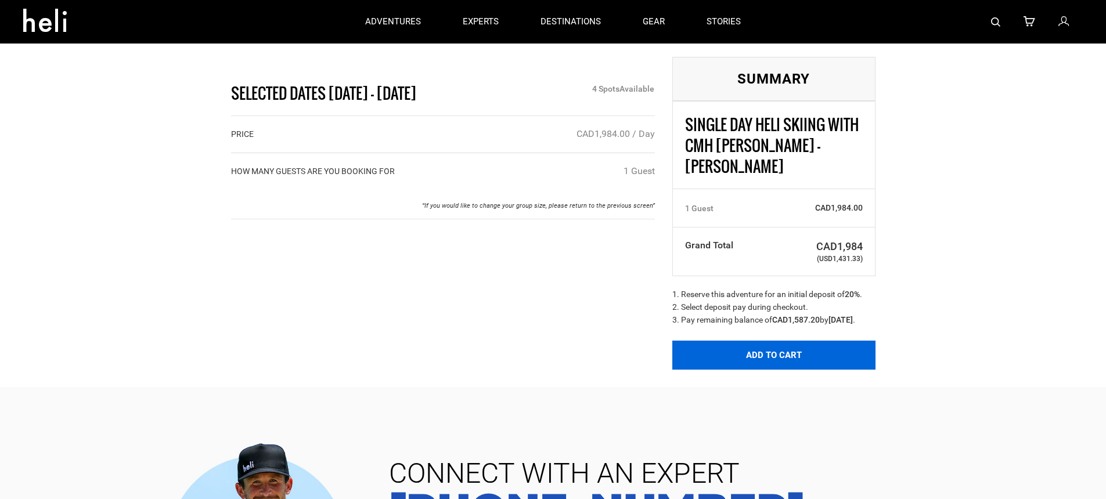
click at [730, 359] on button "Add to Cart" at bounding box center [773, 355] width 203 height 29
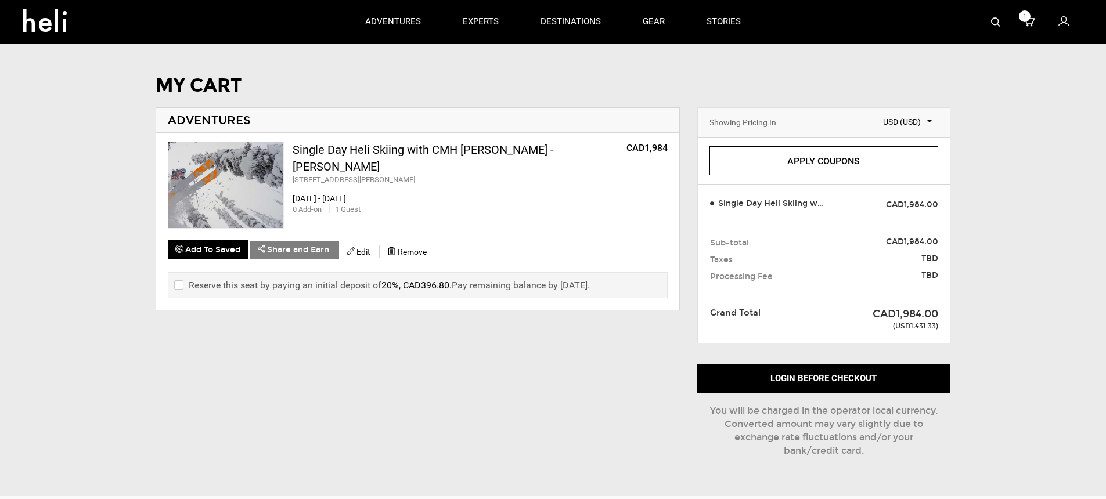
click at [1062, 23] on icon at bounding box center [1063, 22] width 10 height 15
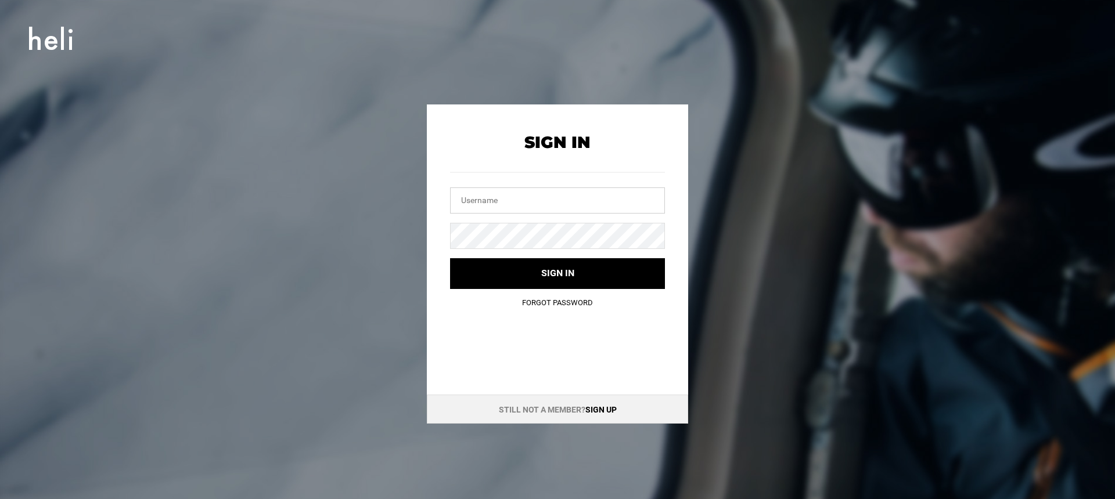
click at [603, 197] on input "text" at bounding box center [557, 201] width 215 height 26
type input "[PERSON_NAME][EMAIL_ADDRESS][DOMAIN_NAME]"
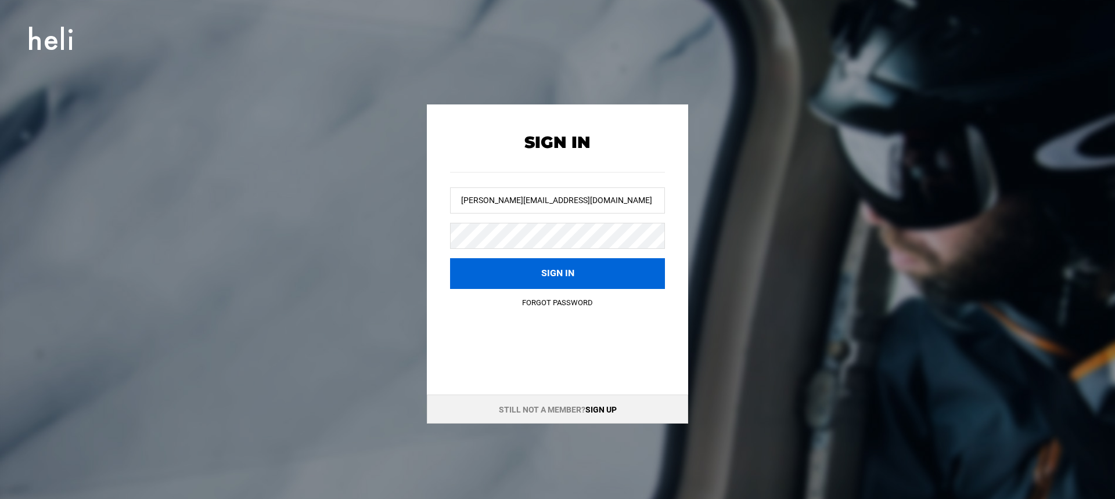
click at [540, 267] on button "Sign in" at bounding box center [557, 273] width 215 height 31
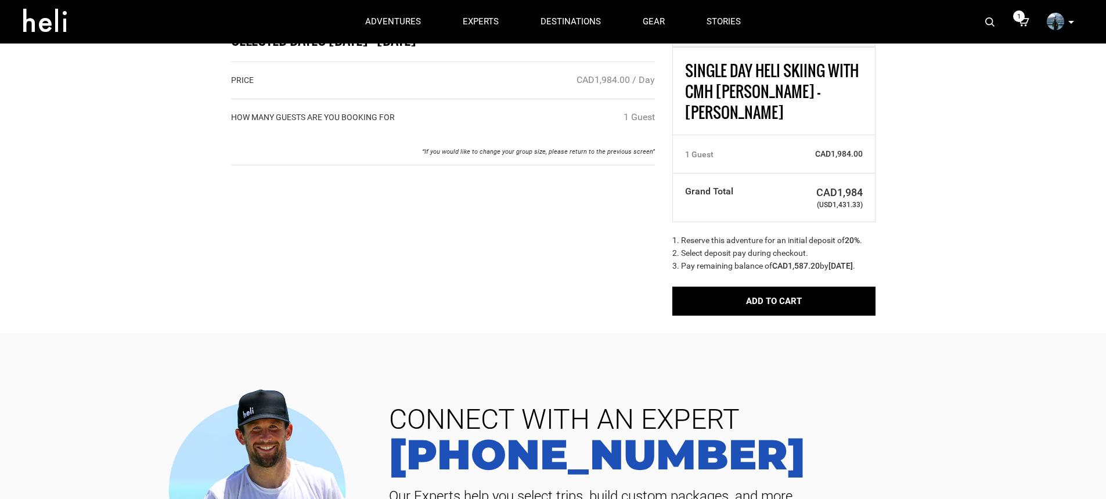
scroll to position [47, 0]
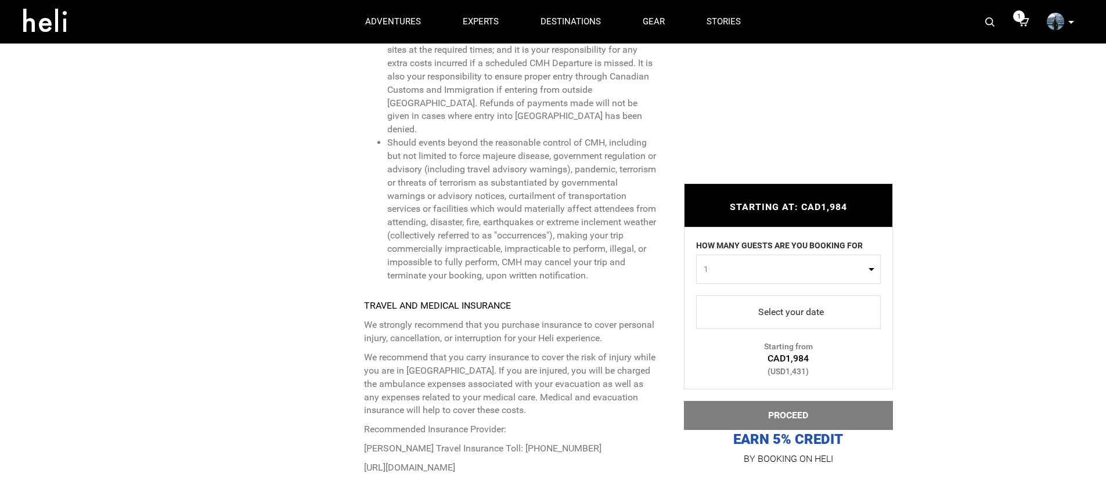
scroll to position [4903, 0]
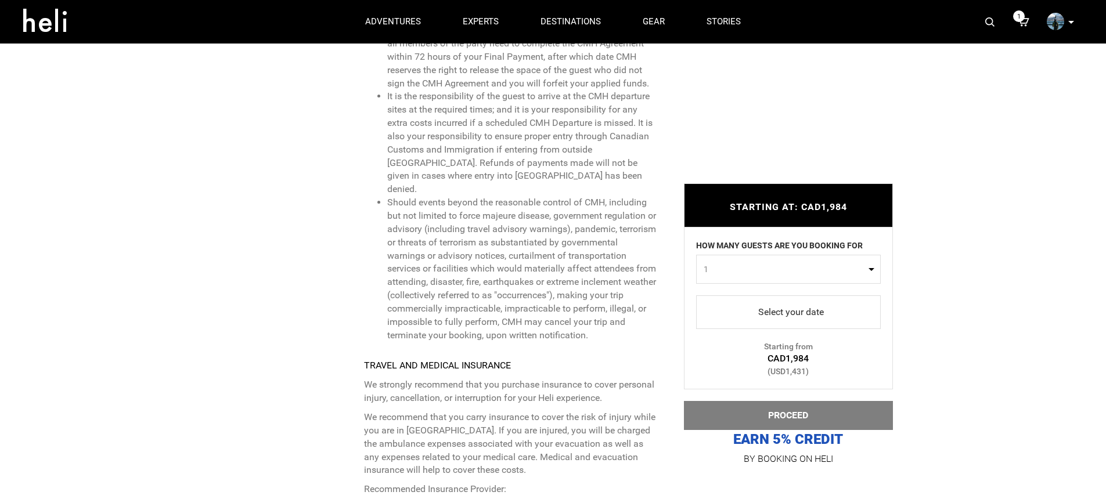
drag, startPoint x: 373, startPoint y: 84, endPoint x: 647, endPoint y: 271, distance: 331.7
copy ul "Lore ipsumdo sitamet co adipi el 33% se doei tempo inci utla (etd ”Magnaal”) en…"
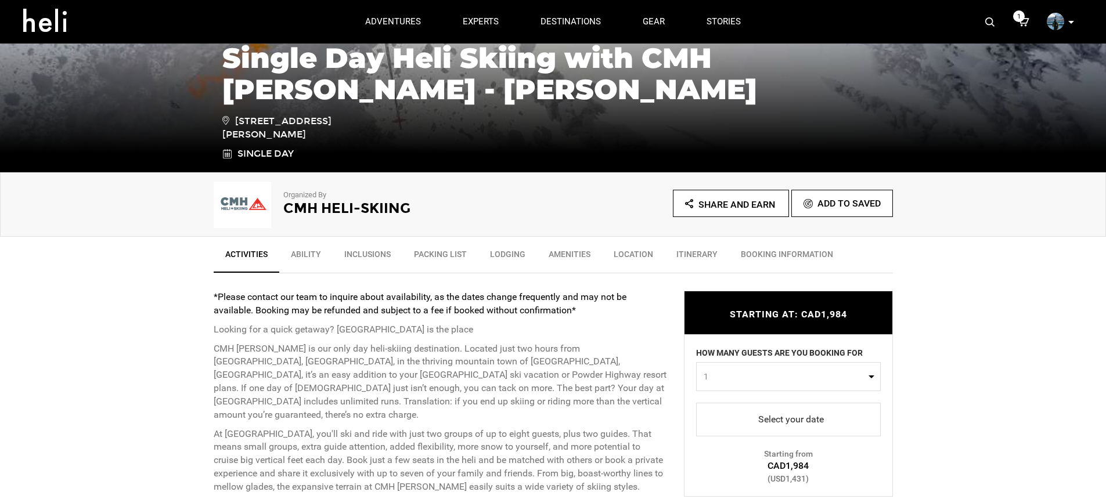
scroll to position [211, 0]
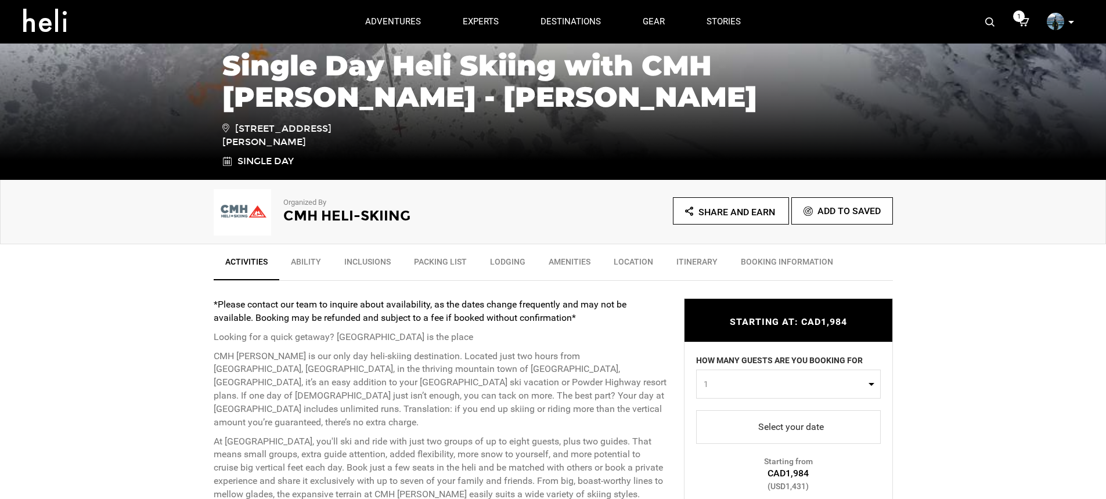
click at [1070, 22] on icon at bounding box center [1071, 22] width 6 height 3
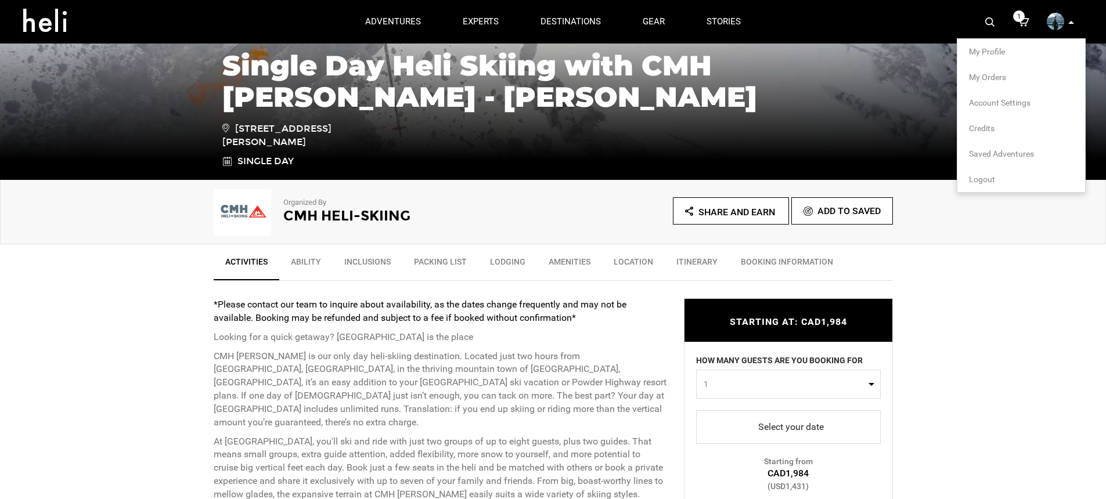
click at [981, 184] on li "Logout" at bounding box center [1021, 180] width 128 height 26
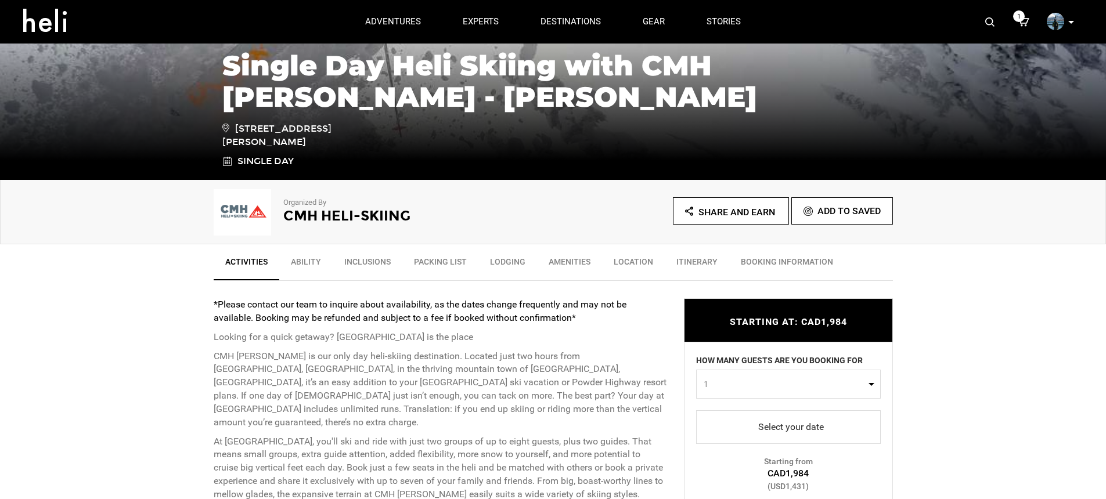
click at [1069, 23] on icon at bounding box center [1071, 22] width 6 height 3
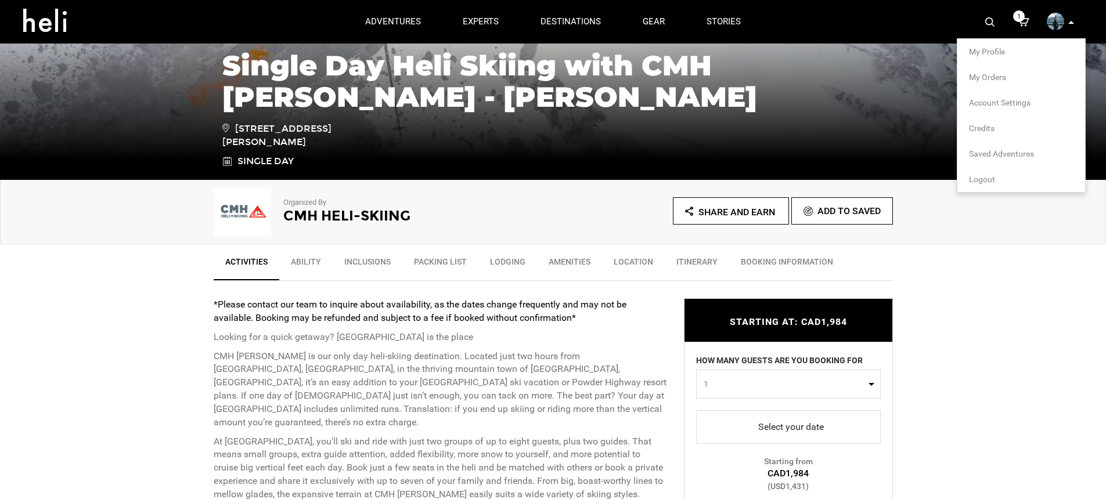
click at [980, 182] on span "Logout" at bounding box center [982, 179] width 26 height 9
